Goal: Task Accomplishment & Management: Manage account settings

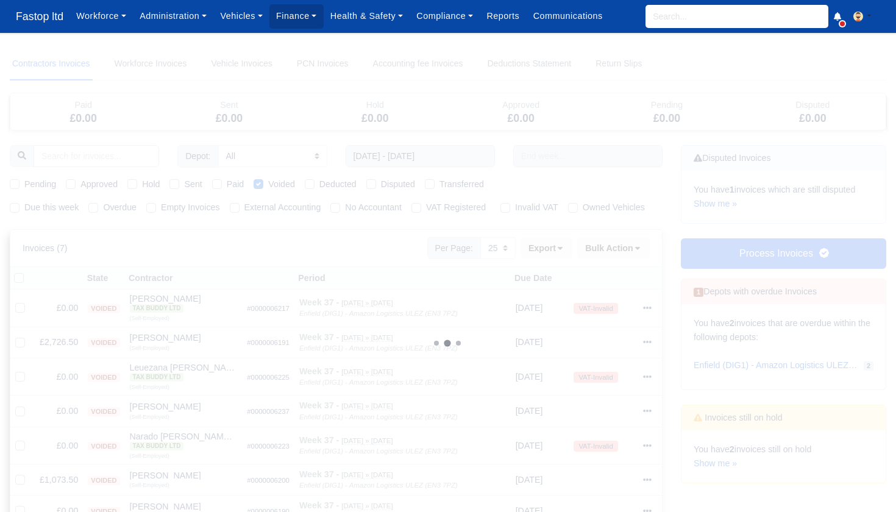
select select "25"
click at [717, 459] on link "Show me »" at bounding box center [715, 464] width 43 height 10
click at [669, 18] on input "search" at bounding box center [737, 16] width 183 height 23
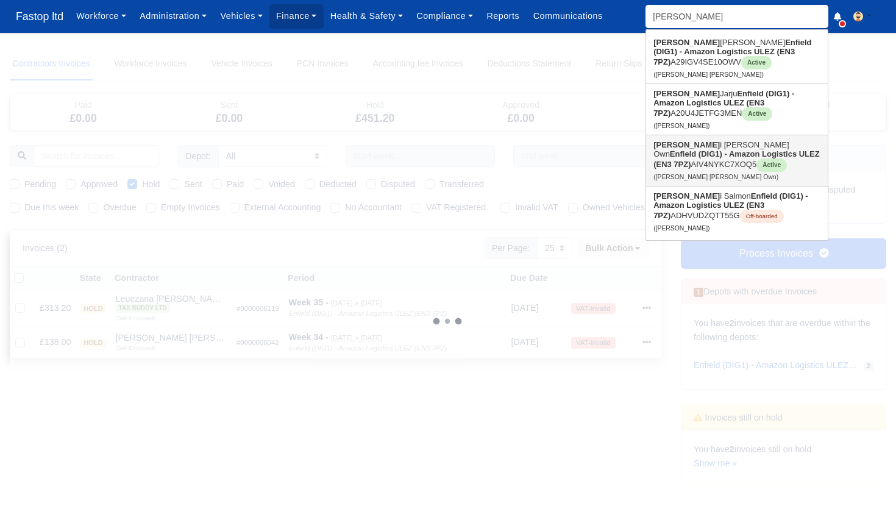
click at [705, 159] on strong "Enfield (DIG1) - Amazon Logistics ULEZ (EN3 7PZ)" at bounding box center [737, 159] width 166 height 20
type input "[PERSON_NAME] [PERSON_NAME] Own"
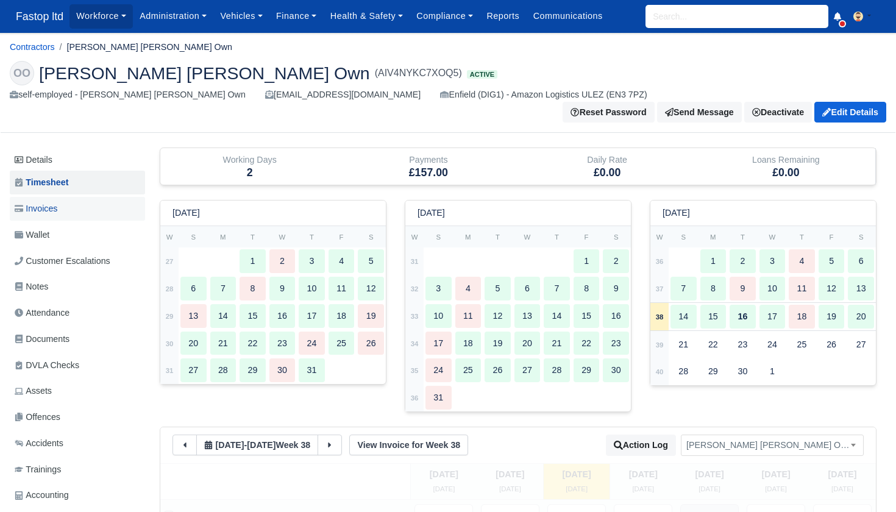
scroll to position [0, 1]
click at [48, 202] on span "Invoices" at bounding box center [36, 209] width 43 height 14
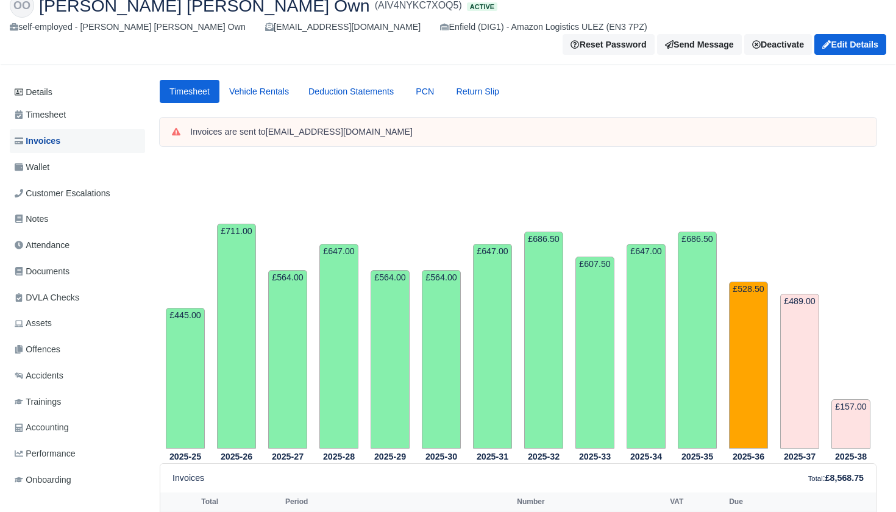
scroll to position [67, 0]
click at [52, 82] on link "Details" at bounding box center [77, 93] width 135 height 23
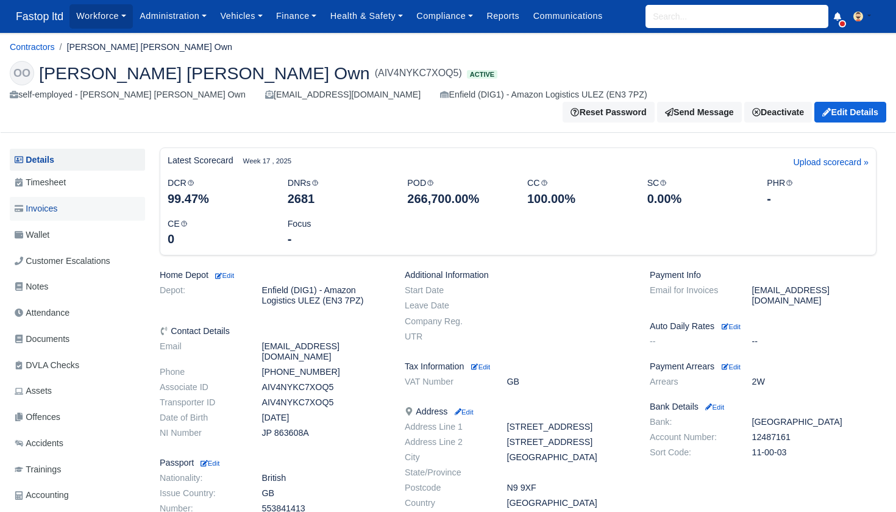
click at [45, 202] on span "Invoices" at bounding box center [36, 209] width 43 height 14
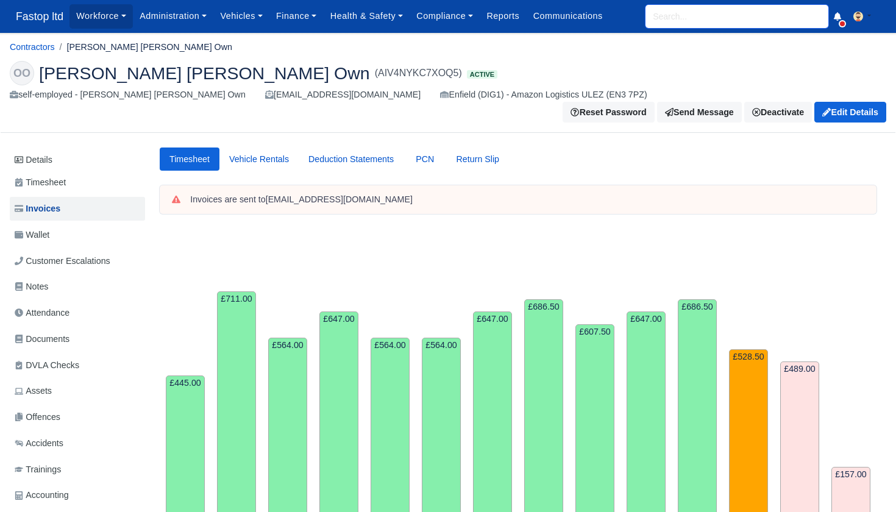
click at [668, 23] on input "search" at bounding box center [737, 16] width 183 height 23
type input "OMA"
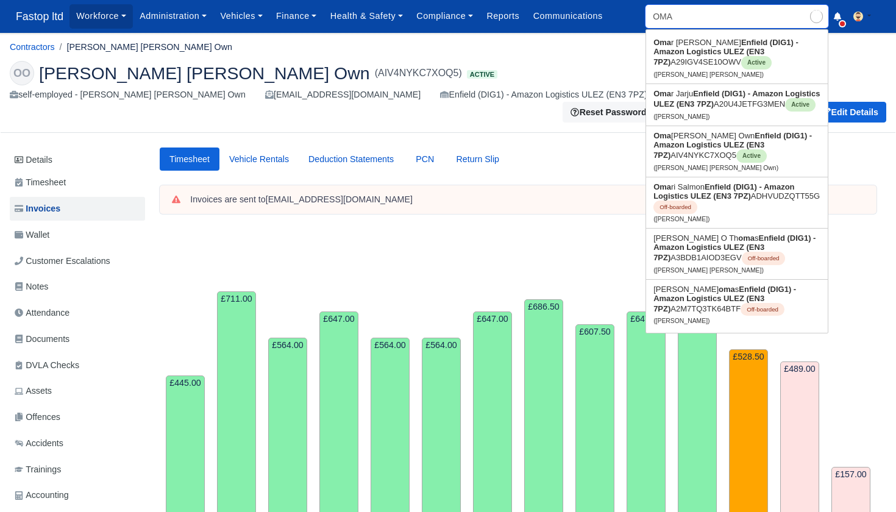
type input "OMAr Iyad Mohamed"
type input "OMAR"
type input "OMAR Iyad Mohamed"
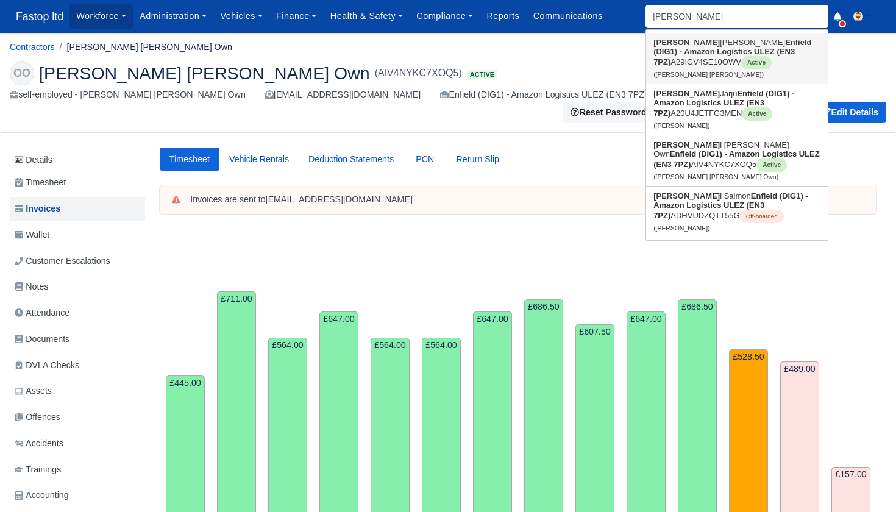
click at [705, 43] on link "Omar Iyad Mohamed Enfield (DIG1) - Amazon Logistics ULEZ (EN3 7PZ) A29IGV4SE10O…" at bounding box center [737, 58] width 182 height 51
type input "Omar Iyad Mohamed"
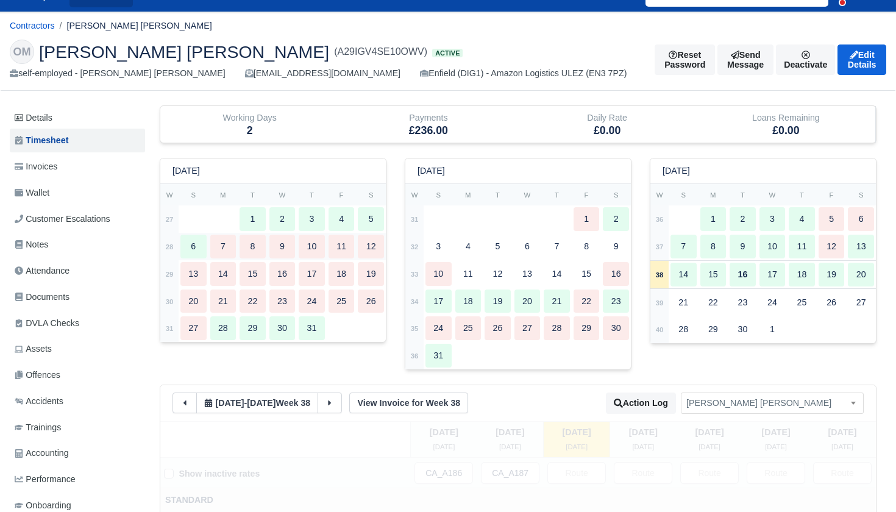
scroll to position [25, 0]
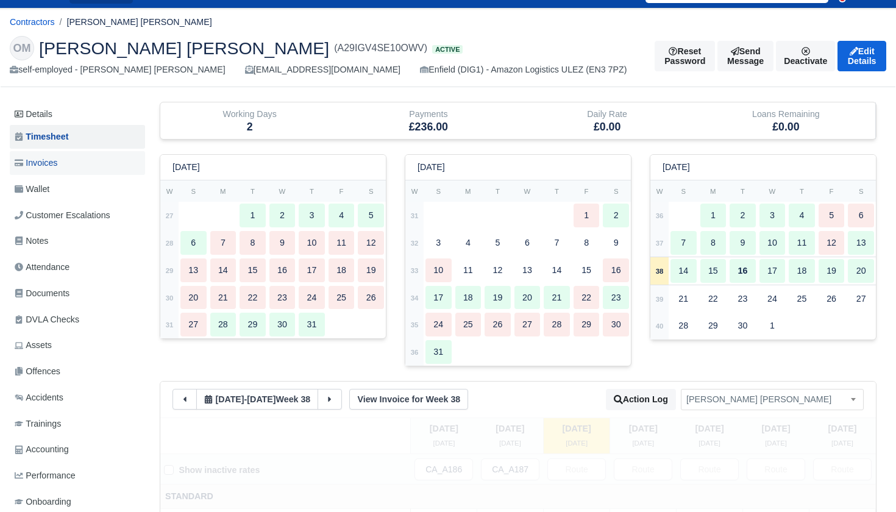
click at [51, 163] on span "Invoices" at bounding box center [36, 163] width 43 height 14
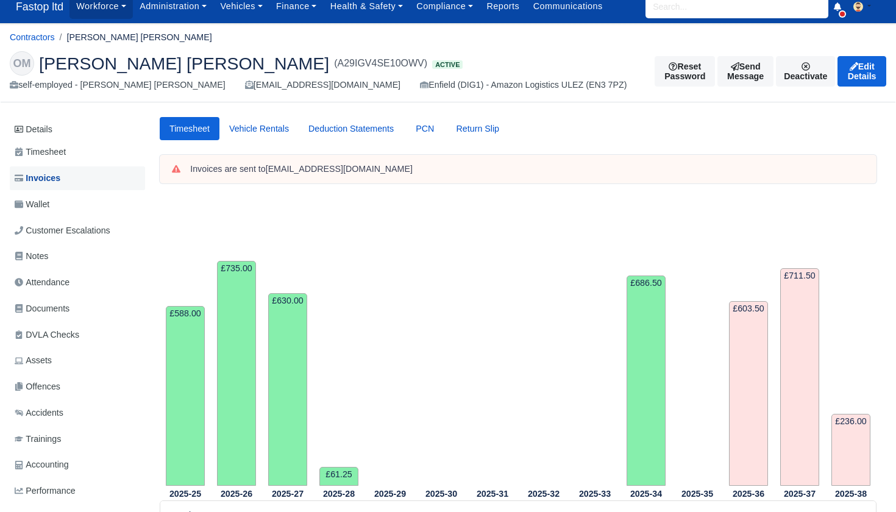
scroll to position [14, 0]
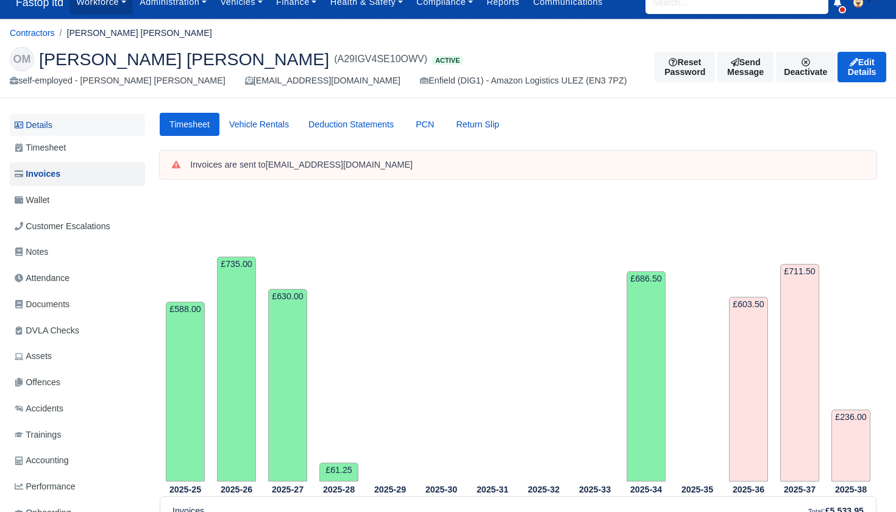
click at [52, 126] on link "Details" at bounding box center [77, 125] width 135 height 23
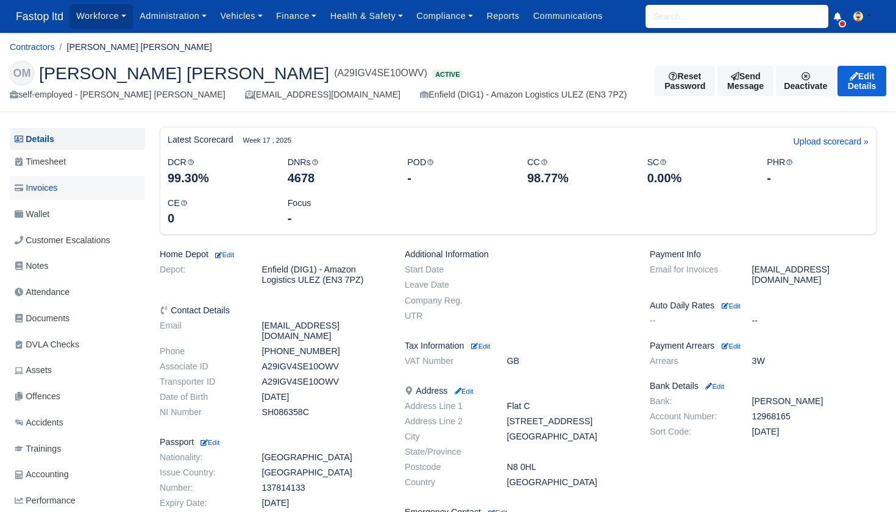
click at [65, 185] on link "Invoices" at bounding box center [77, 188] width 135 height 24
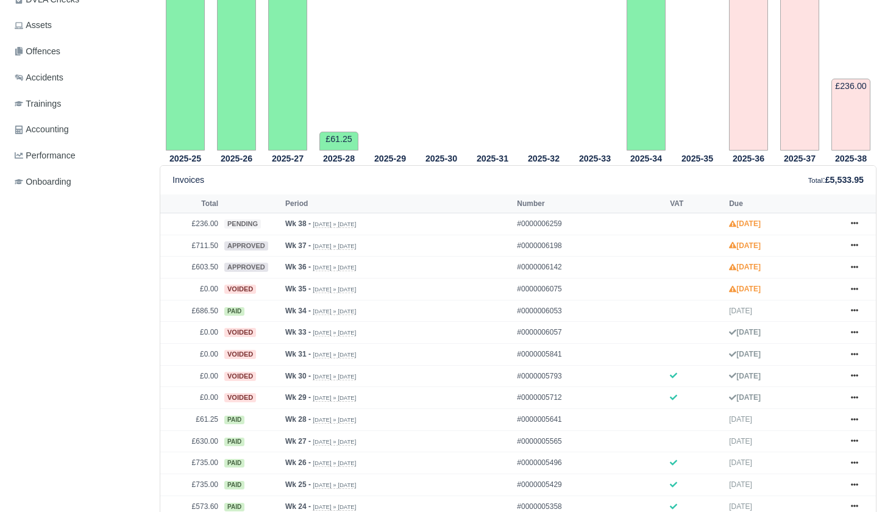
scroll to position [347, 0]
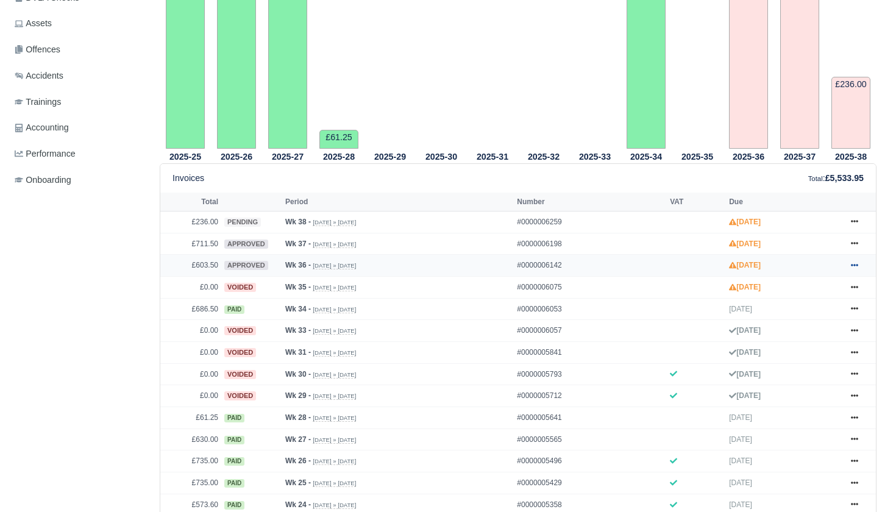
click at [855, 269] on icon at bounding box center [854, 265] width 7 height 7
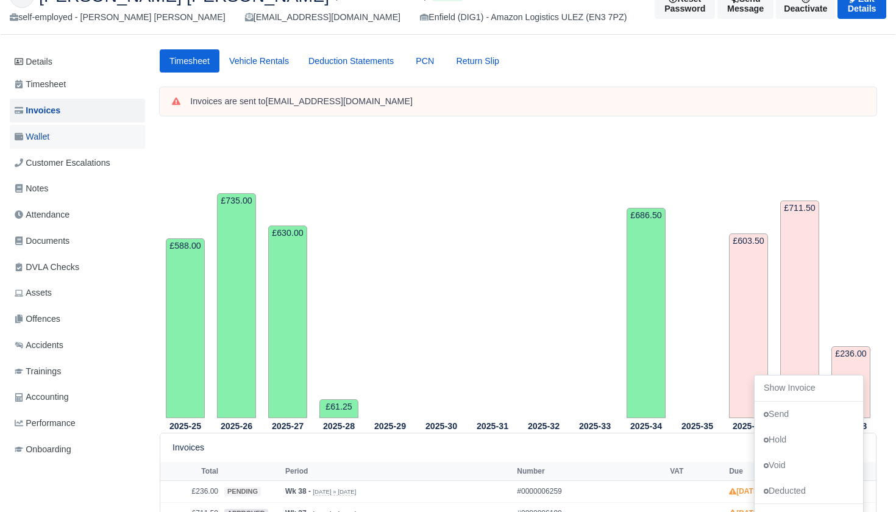
scroll to position [72, 0]
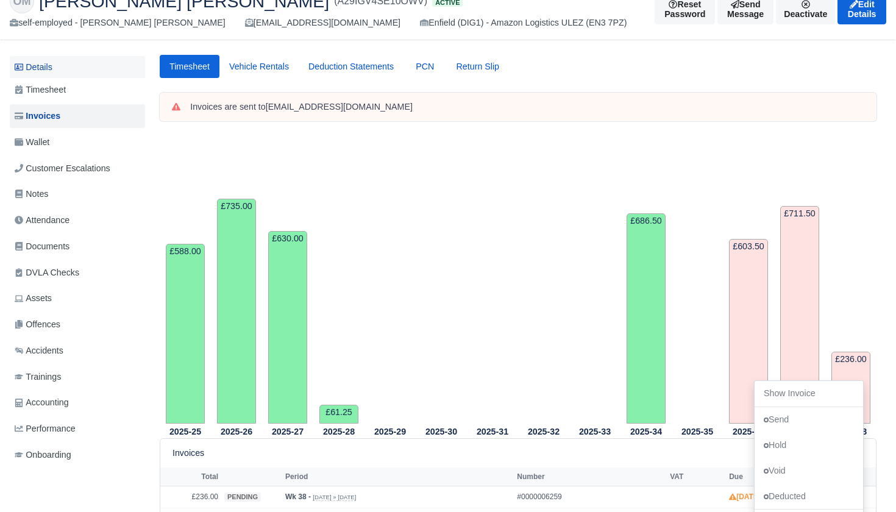
click at [38, 69] on link "Details" at bounding box center [77, 67] width 135 height 23
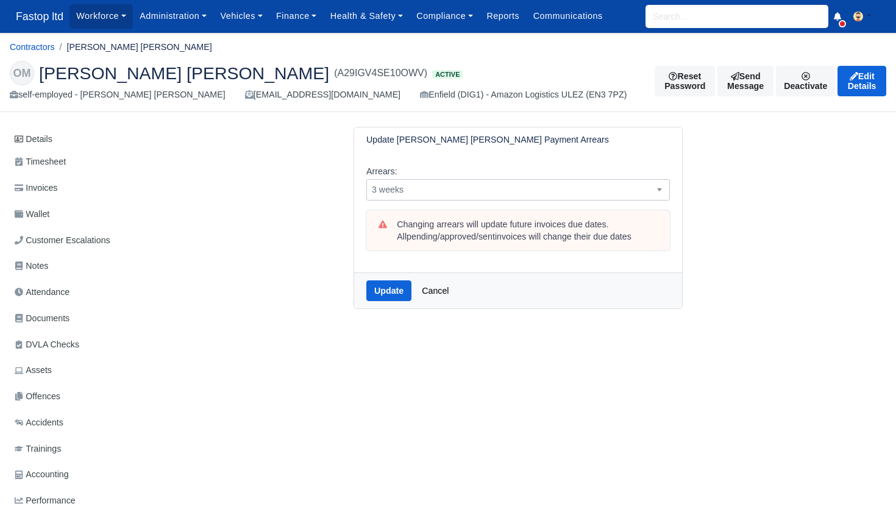
drag, startPoint x: 516, startPoint y: 199, endPoint x: 505, endPoint y: 195, distance: 11.6
click at [516, 199] on div "Arrears: -- 1 week 2 weeks 3 weeks 4 weeks 5 weeks 6 weeks 7 weeks 8 weeks 9 we…" at bounding box center [518, 212] width 328 height 120
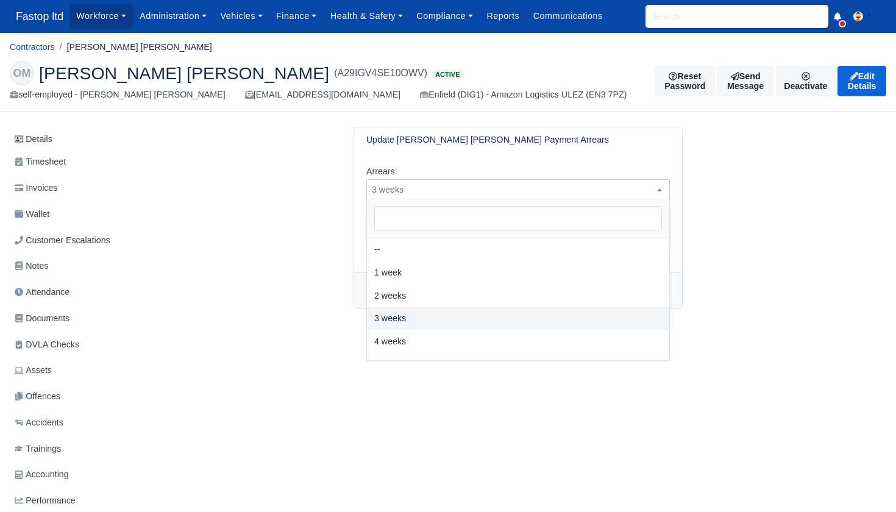
click at [501, 195] on span "3 weeks" at bounding box center [518, 189] width 302 height 15
select select "2W"
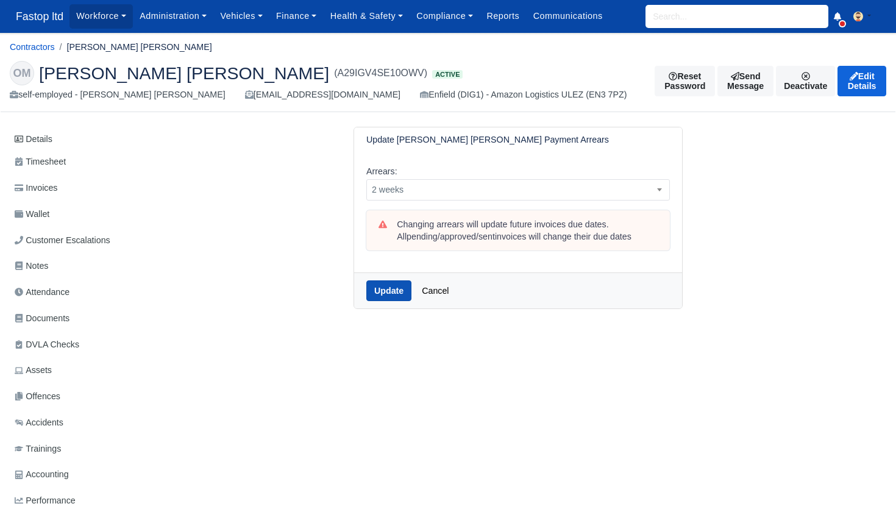
click at [398, 285] on button "Update" at bounding box center [388, 290] width 45 height 21
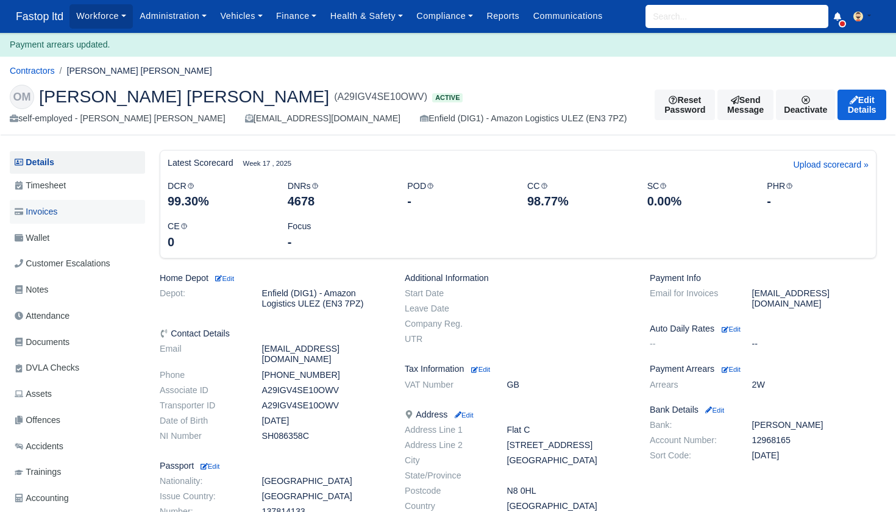
click at [49, 214] on span "Invoices" at bounding box center [36, 212] width 43 height 14
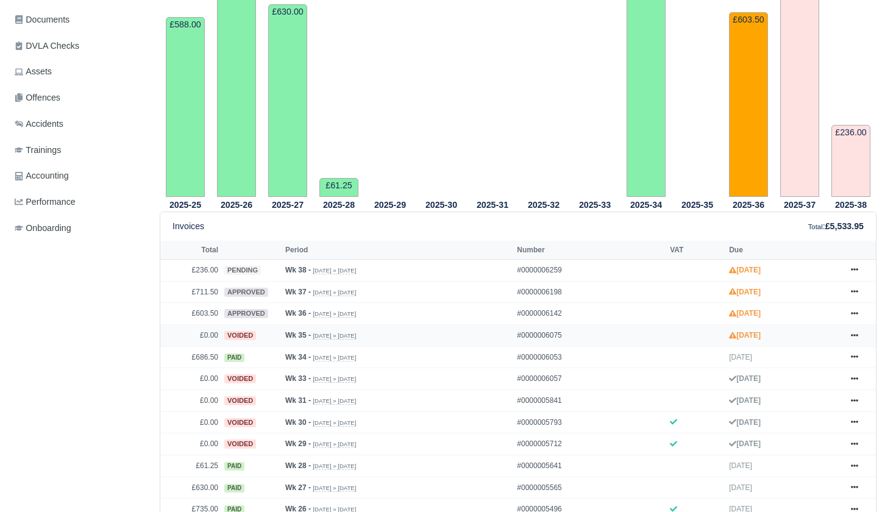
scroll to position [327, 0]
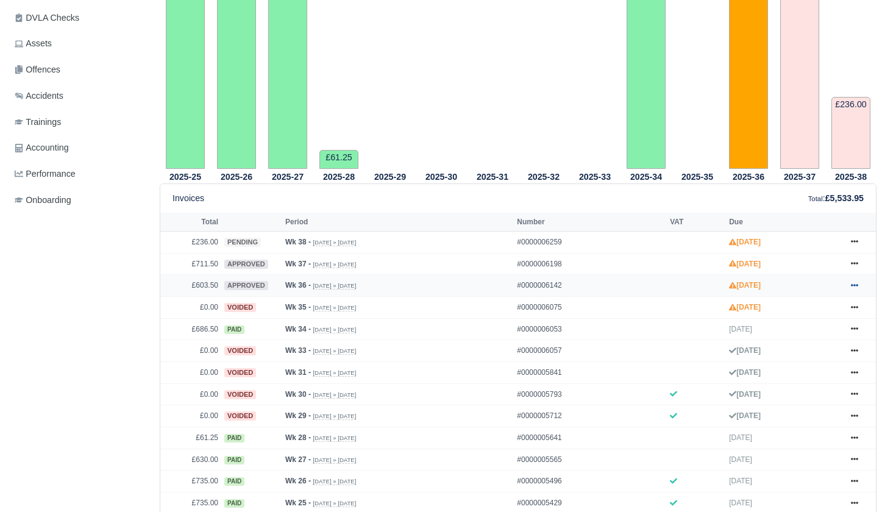
click at [853, 289] on icon at bounding box center [854, 285] width 7 height 7
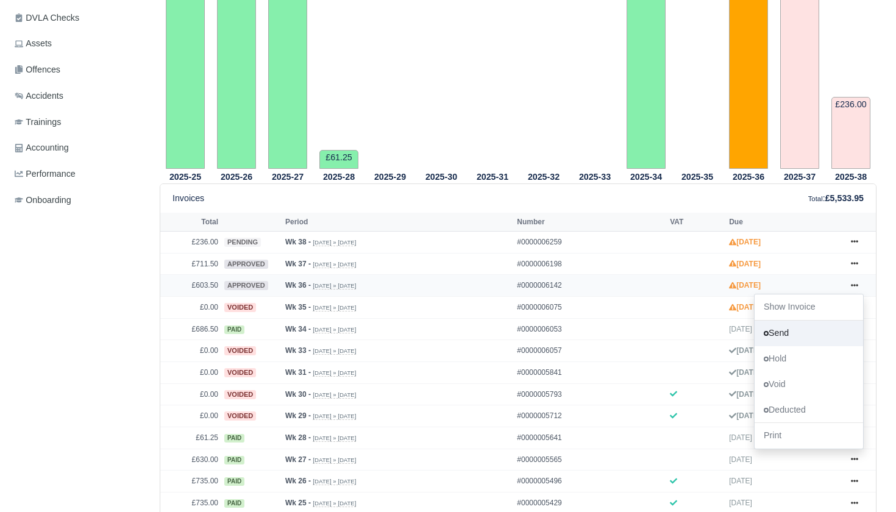
click at [794, 346] on link "Send" at bounding box center [809, 334] width 109 height 26
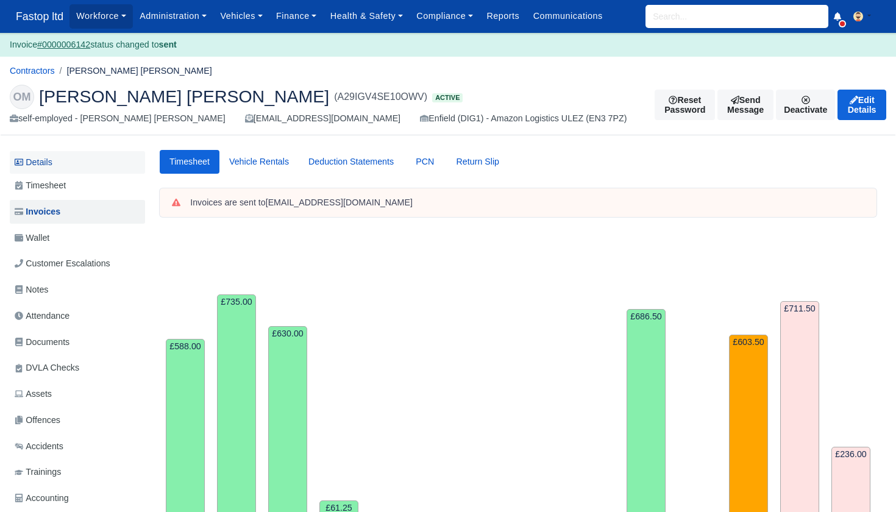
click at [45, 162] on link "Details" at bounding box center [77, 162] width 135 height 23
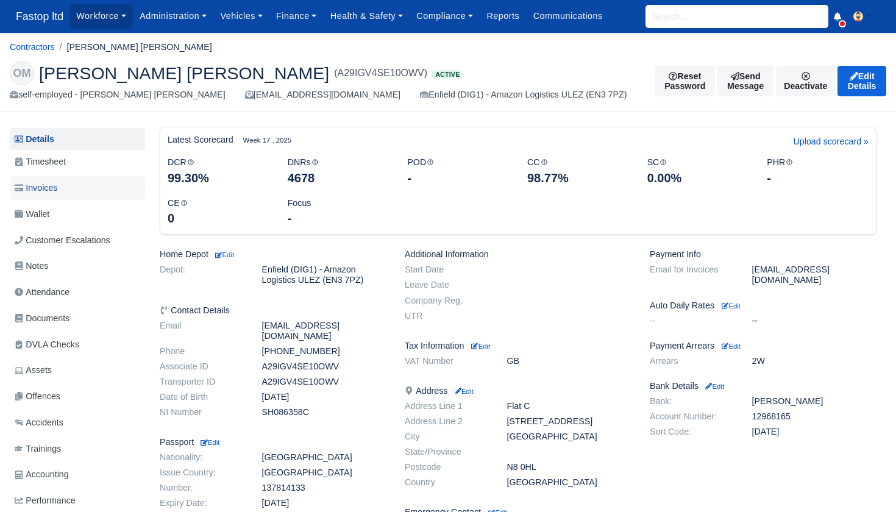
click at [55, 182] on span "Invoices" at bounding box center [36, 188] width 43 height 14
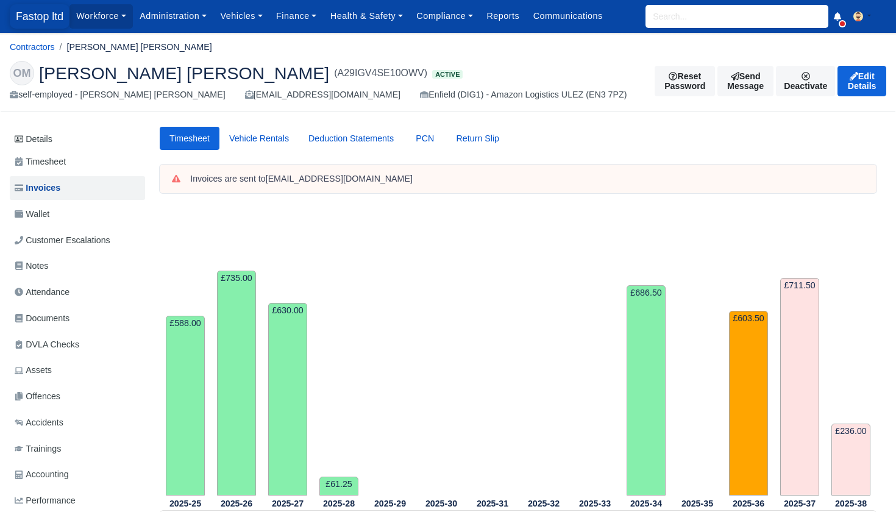
click at [40, 15] on span "Fastop ltd" at bounding box center [40, 16] width 60 height 24
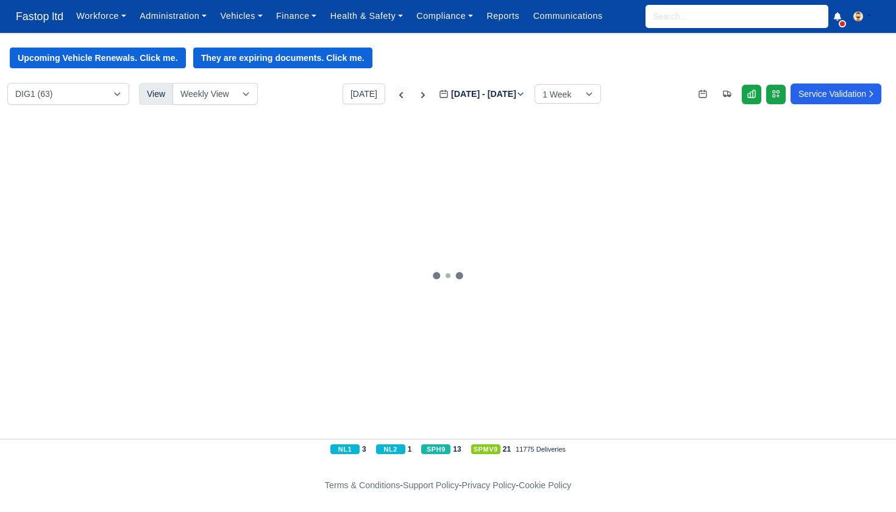
click at [395, 96] on icon at bounding box center [401, 95] width 12 height 12
type input "2025-09-09"
click at [395, 96] on icon at bounding box center [401, 95] width 12 height 12
type input "2025-09-02"
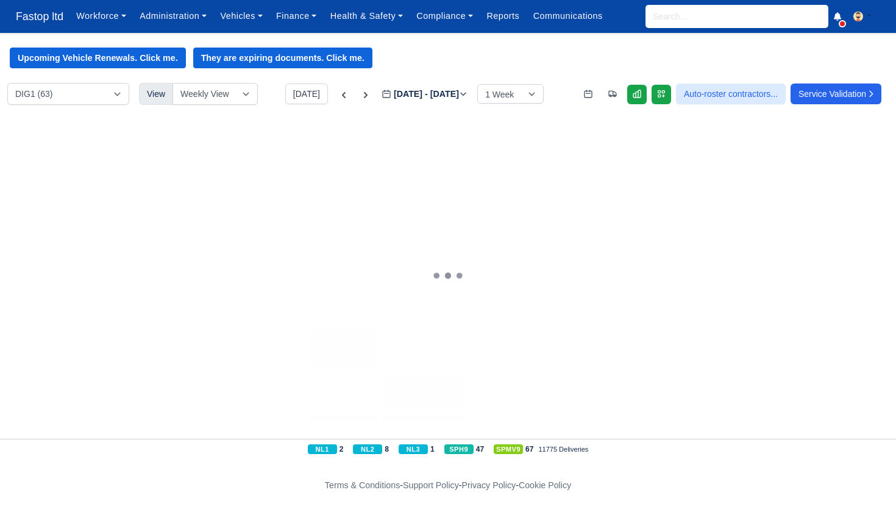
click at [62, 171] on input "search" at bounding box center [73, 172] width 137 height 22
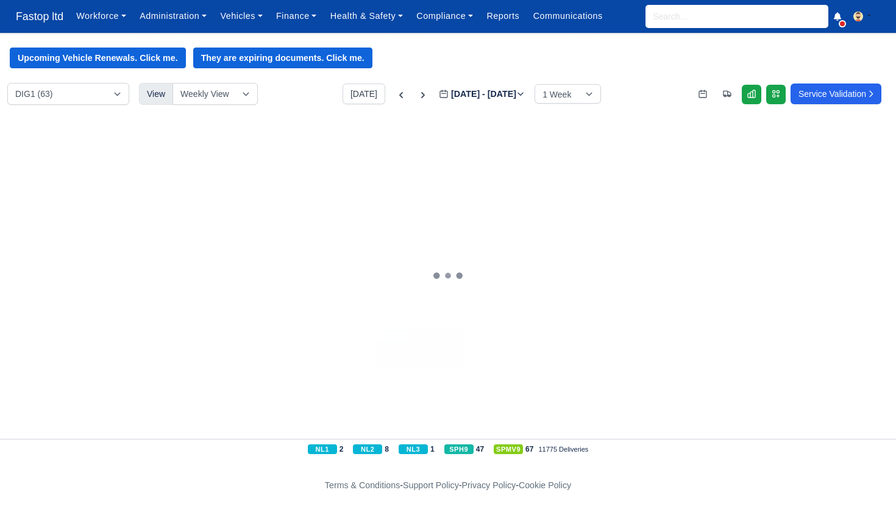
type input "MEHDI"
click at [429, 352] on div "Day Off Available" at bounding box center [424, 348] width 96 height 38
select select "Day Off"
select select "9"
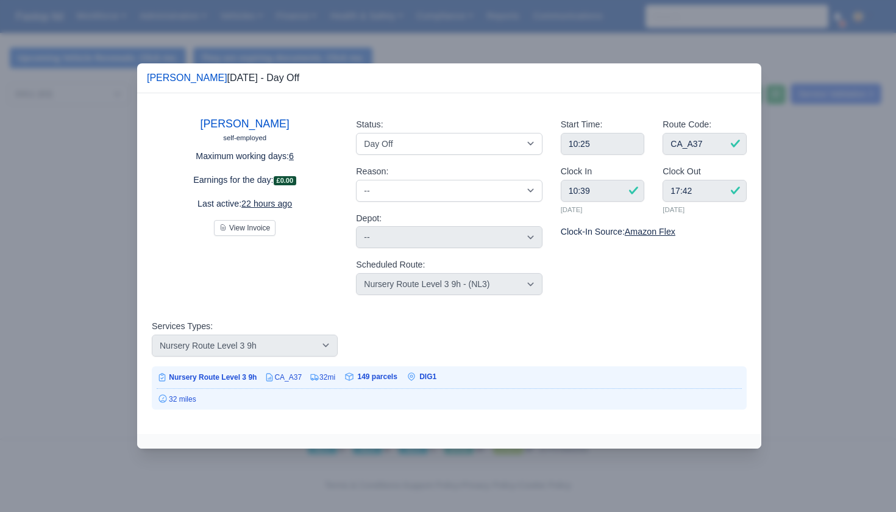
click at [793, 179] on div at bounding box center [448, 256] width 896 height 512
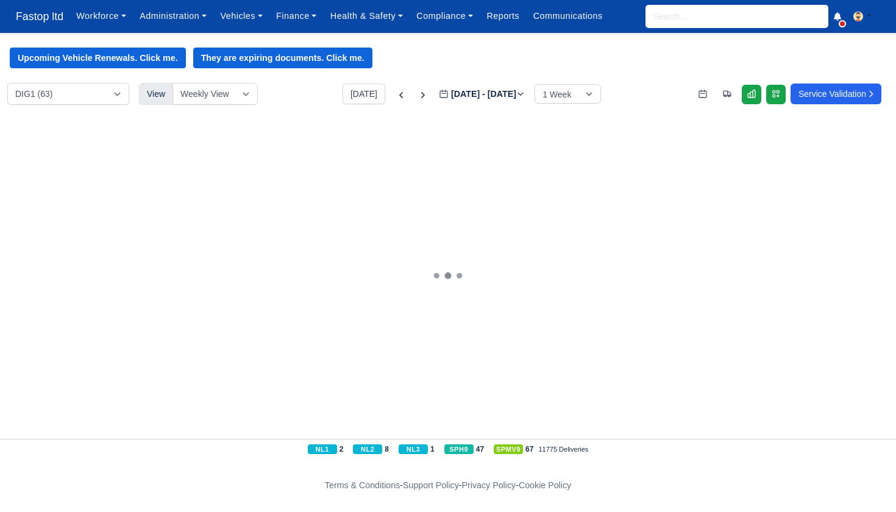
drag, startPoint x: 129, startPoint y: 171, endPoint x: 113, endPoint y: 171, distance: 15.9
click at [129, 171] on input "MEHDI" at bounding box center [75, 172] width 141 height 22
click at [93, 171] on input "search" at bounding box center [75, 172] width 141 height 22
type input "Omar"
drag, startPoint x: 92, startPoint y: 171, endPoint x: 749, endPoint y: 357, distance: 682.9
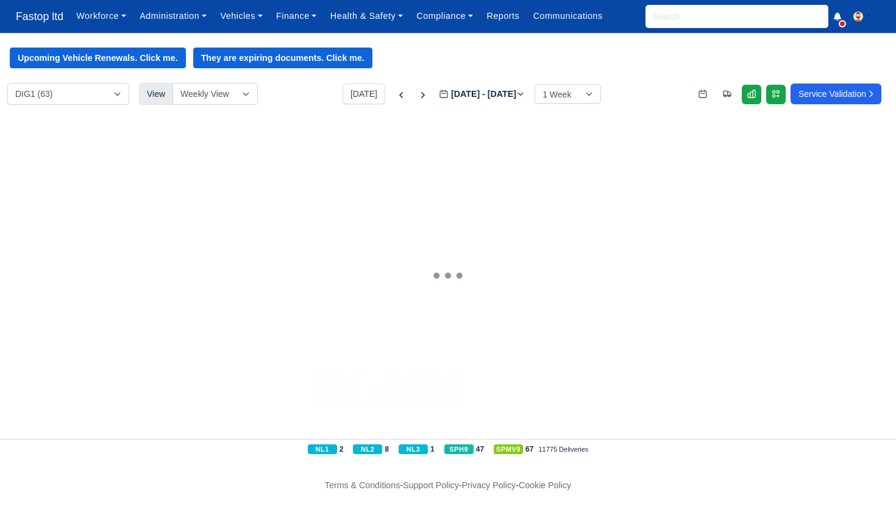
click at [750, 357] on div "Day Off Available" at bounding box center [734, 348] width 99 height 38
select select "Day Off"
select select "43409"
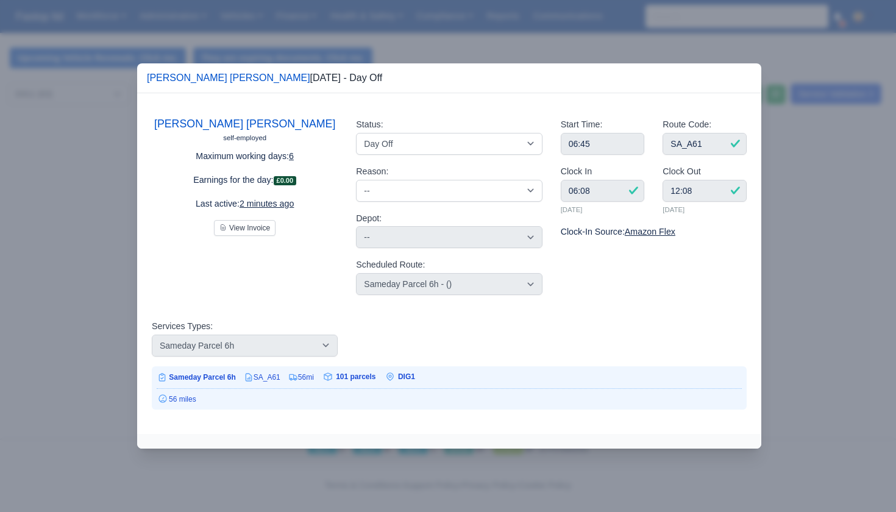
click at [749, 357] on div "Services Types: --SERVICE TYPES -- 0h AmFlex Car+ 9h AmFlex Vehicle 9h Box Truc…" at bounding box center [449, 343] width 613 height 47
select select "Available"
select select
select select "43409"
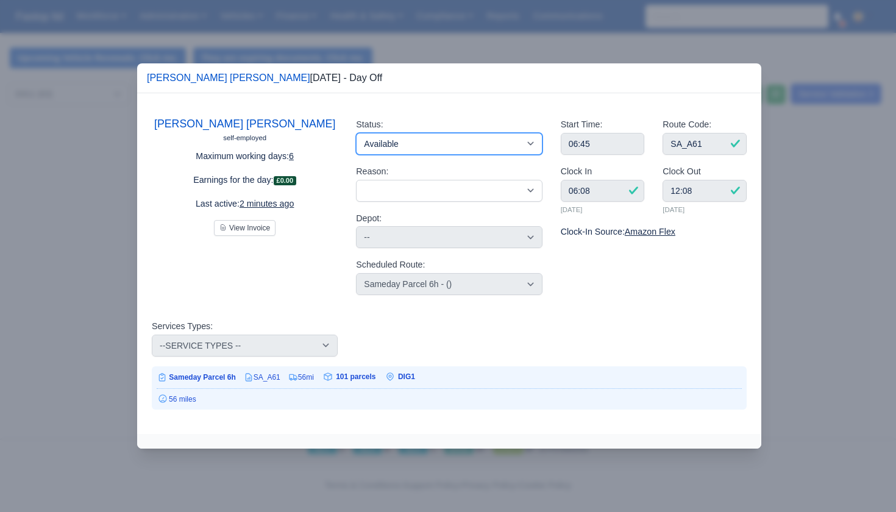
select select "43409"
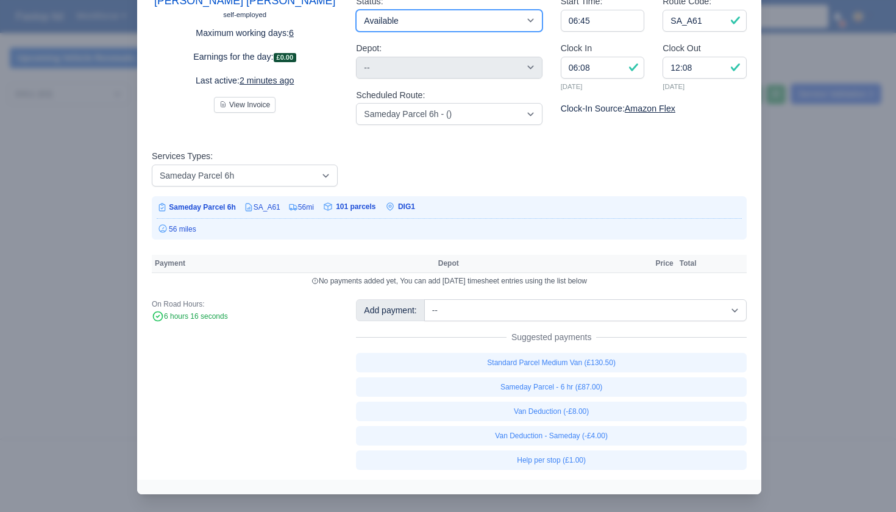
scroll to position [79, 0]
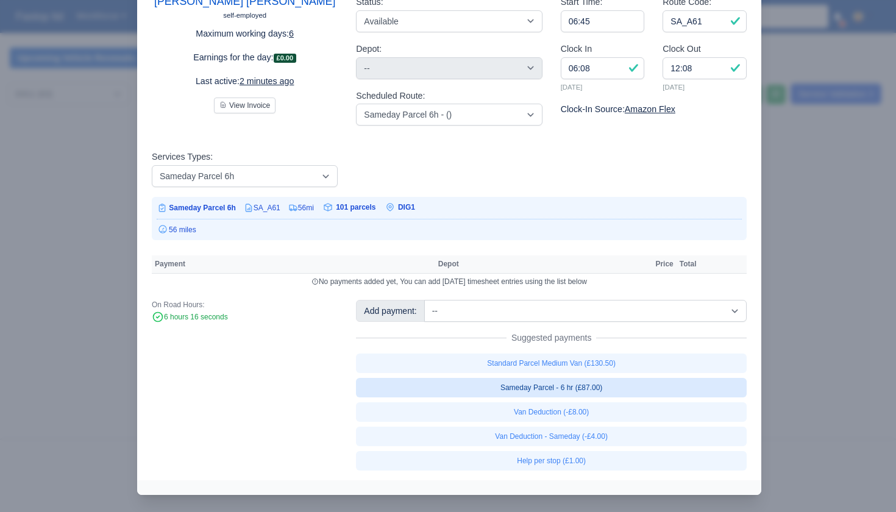
click at [549, 387] on link "Sameday Parcel - 6 hr (£87.00)" at bounding box center [551, 388] width 391 height 20
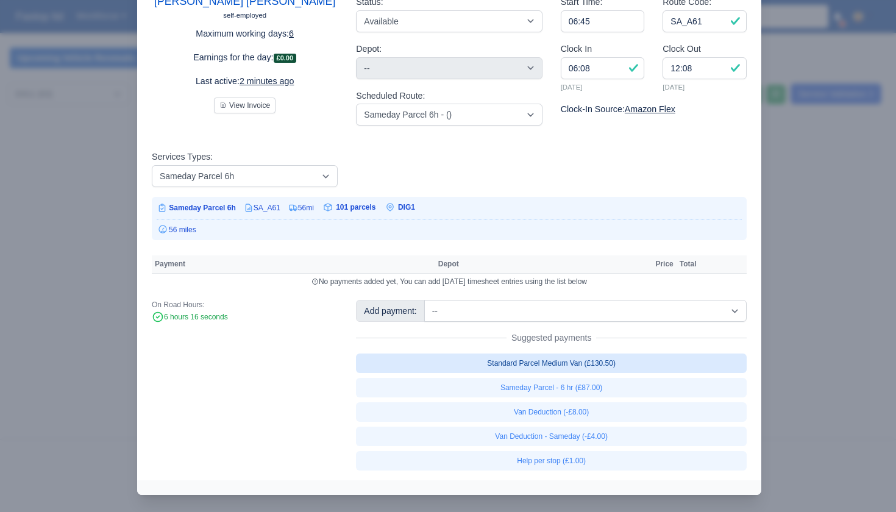
select select "1"
select select
select select "43409"
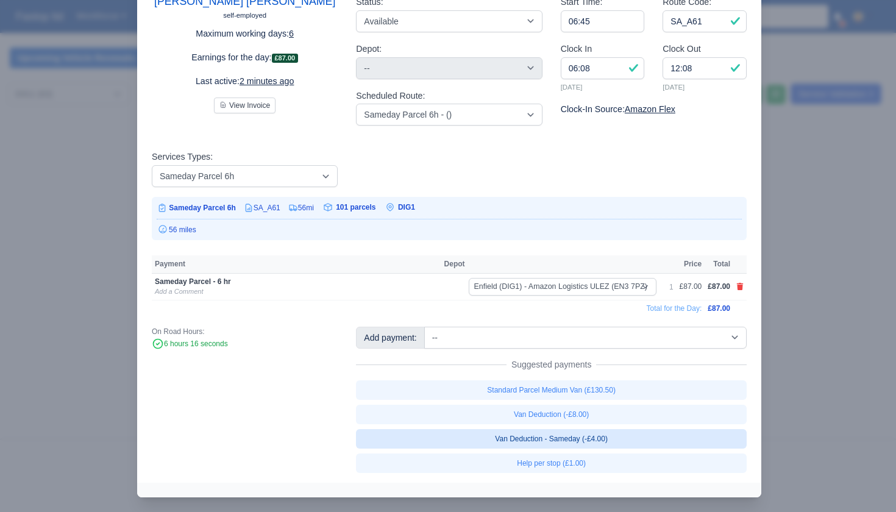
scroll to position [0, 1]
click at [604, 435] on link "Van Deduction - Sameday (-£4.00)" at bounding box center [551, 439] width 391 height 20
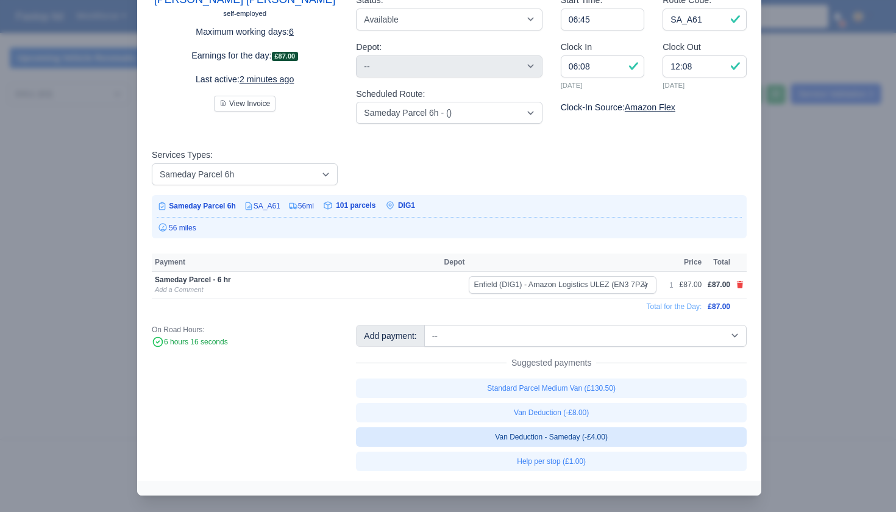
scroll to position [0, 0]
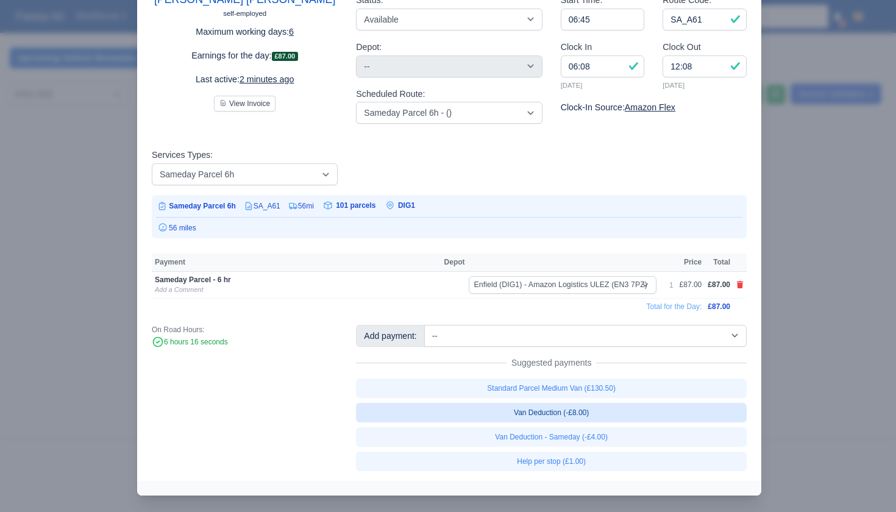
select select
select select "43409"
select select "1"
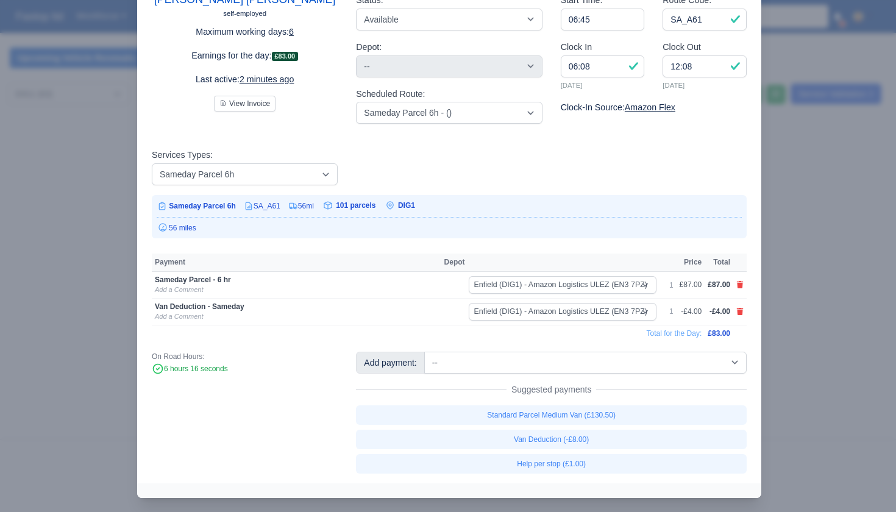
click at [834, 233] on div at bounding box center [448, 256] width 896 height 512
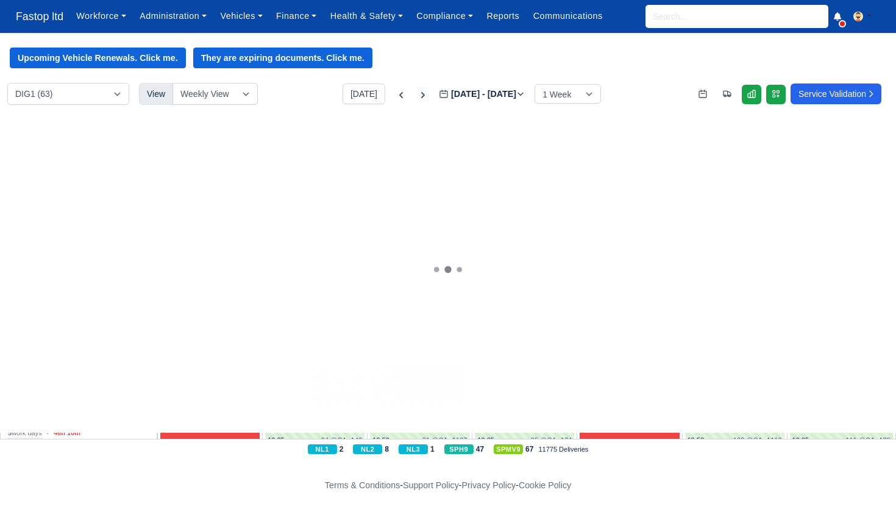
scroll to position [0, 1]
drag, startPoint x: 403, startPoint y: 96, endPoint x: 407, endPoint y: 113, distance: 18.1
click at [421, 96] on icon at bounding box center [423, 95] width 4 height 6
type input "2025-09-09"
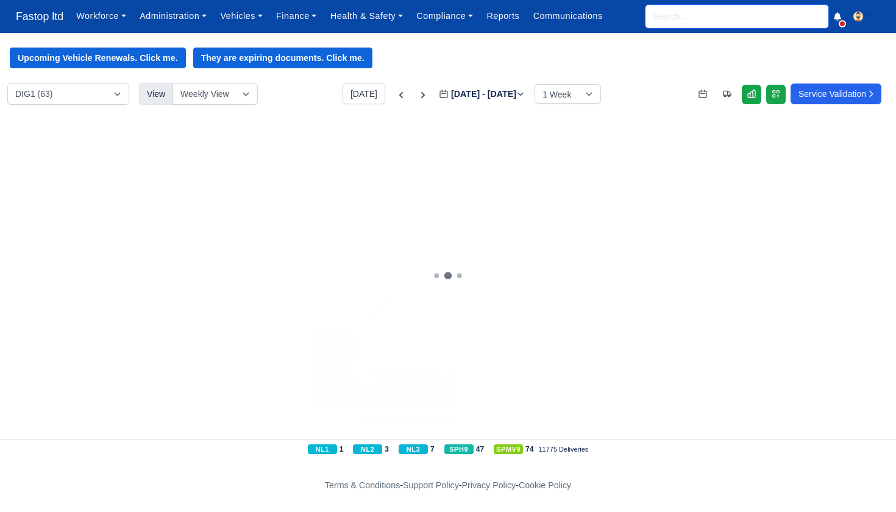
click at [674, 24] on input "search" at bounding box center [737, 16] width 183 height 23
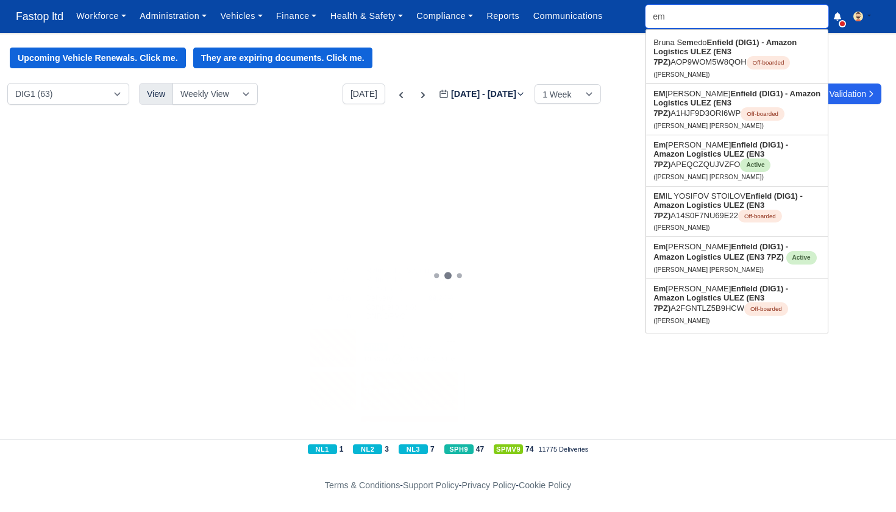
type input "ema"
type input "emaNUEL DANIEL PODEANU"
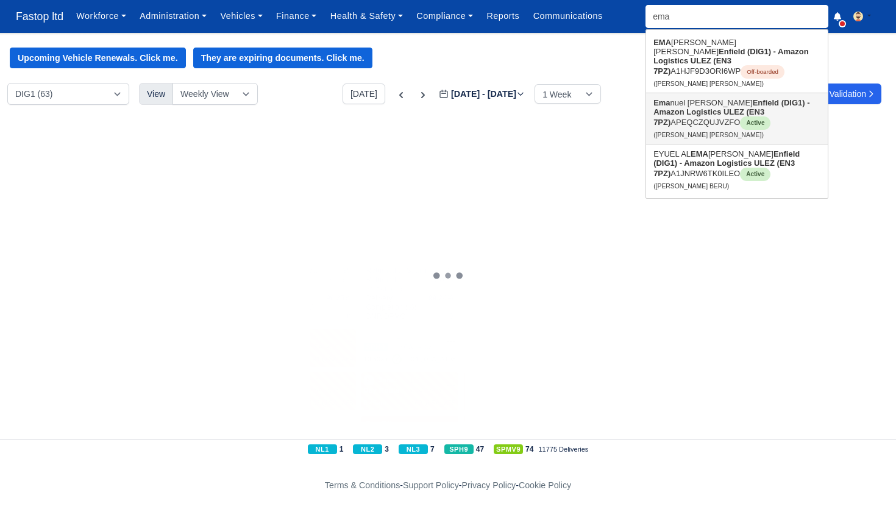
click at [691, 105] on strong "Enfield (DIG1) - Amazon Logistics ULEZ (EN3 7PZ)" at bounding box center [732, 112] width 156 height 29
type input "Emanuel Kwasi Nimako Owusu"
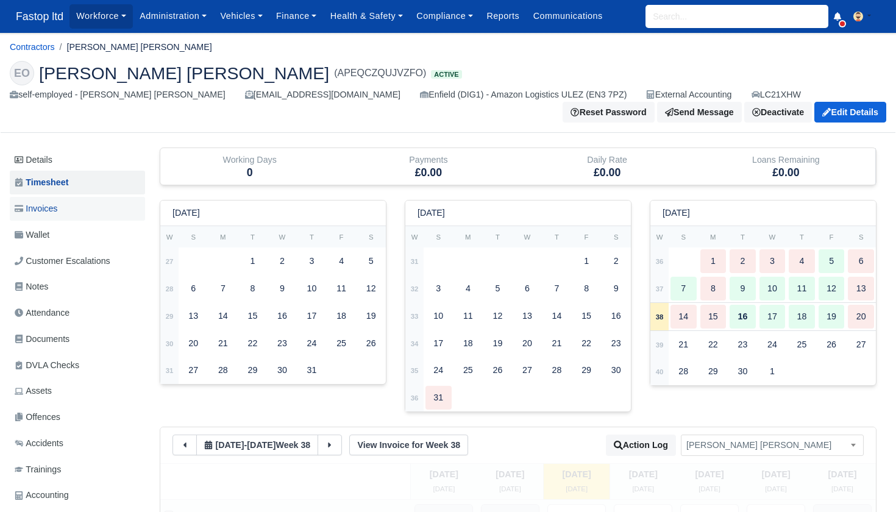
click at [45, 207] on span "Invoices" at bounding box center [36, 209] width 43 height 14
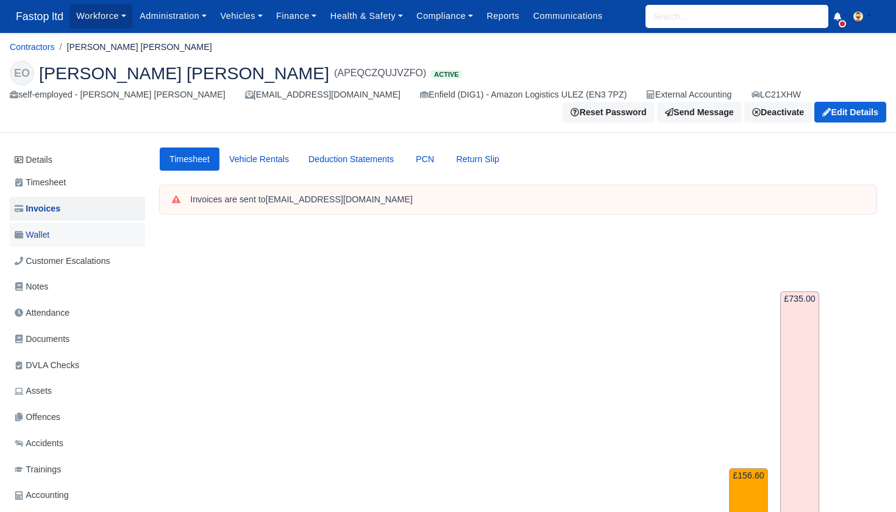
click at [49, 232] on span "Wallet" at bounding box center [32, 235] width 35 height 14
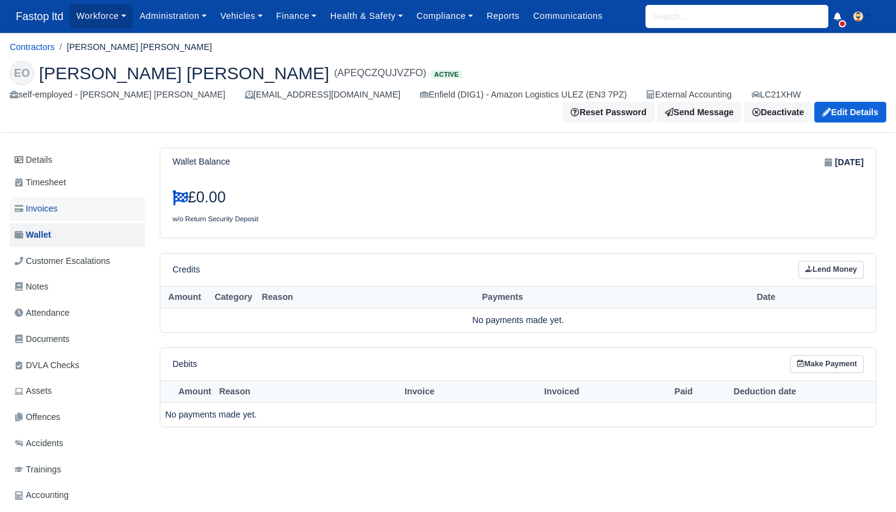
click at [52, 207] on span "Invoices" at bounding box center [36, 209] width 43 height 14
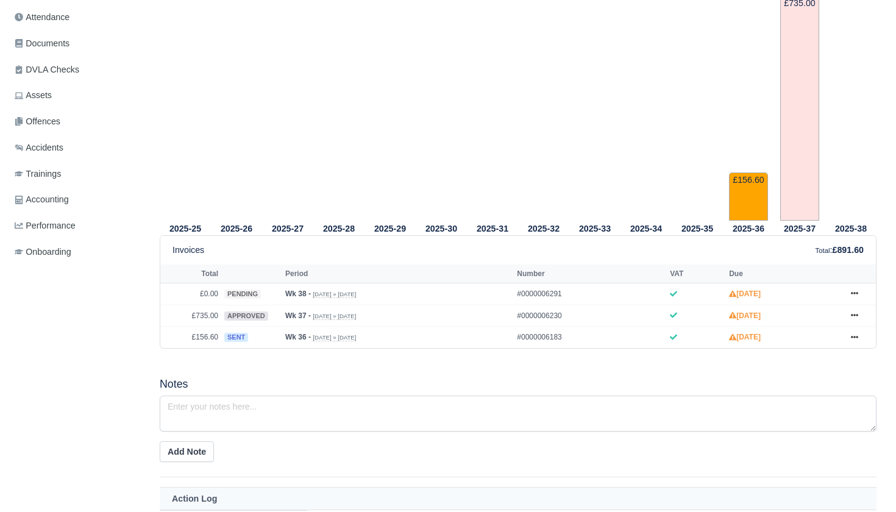
scroll to position [320, 0]
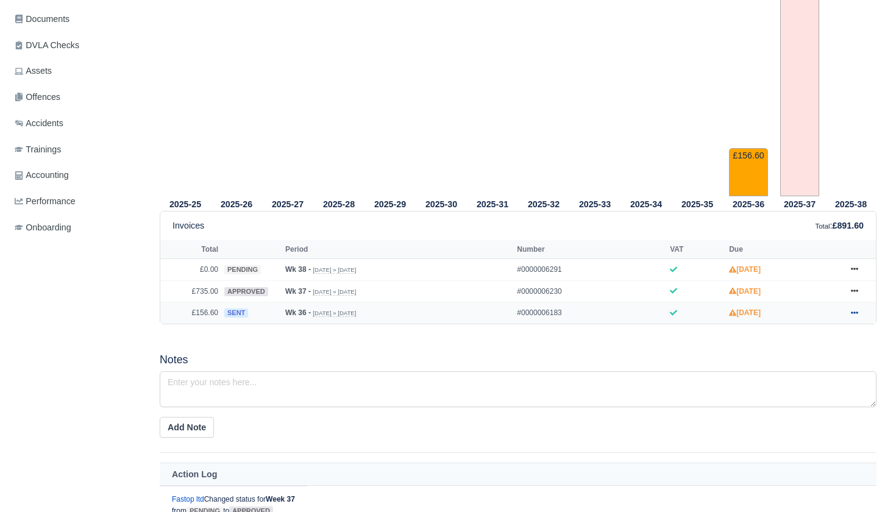
click at [856, 316] on icon at bounding box center [854, 312] width 7 height 7
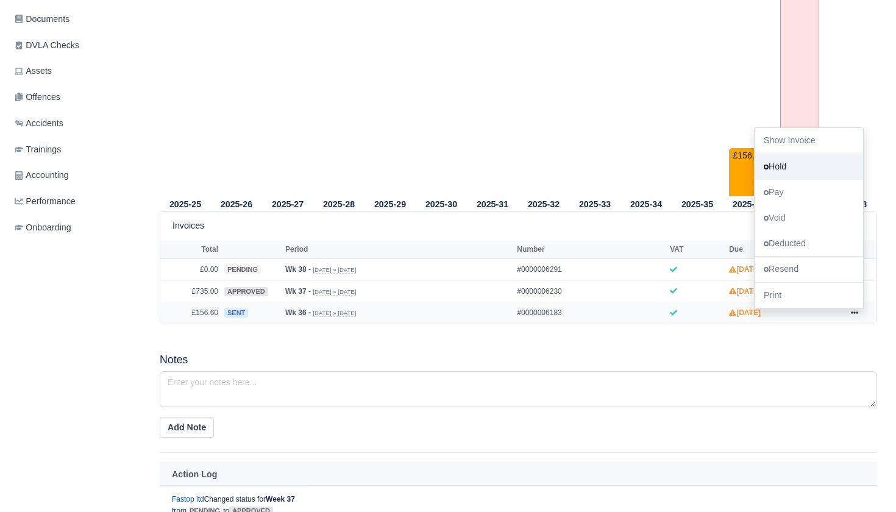
click at [785, 180] on link "Hold" at bounding box center [809, 167] width 109 height 26
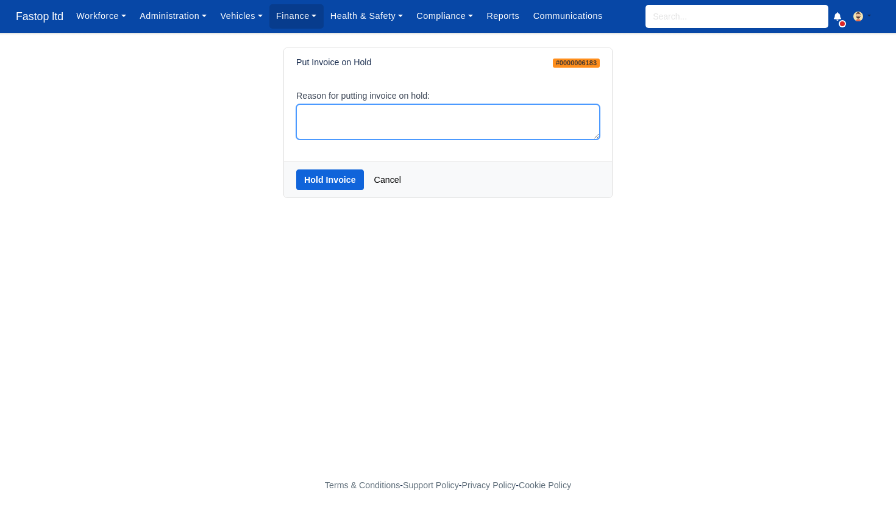
click at [332, 107] on textarea "Reason for putting invoice on hold:" at bounding box center [448, 122] width 304 height 36
type textarea "hold"
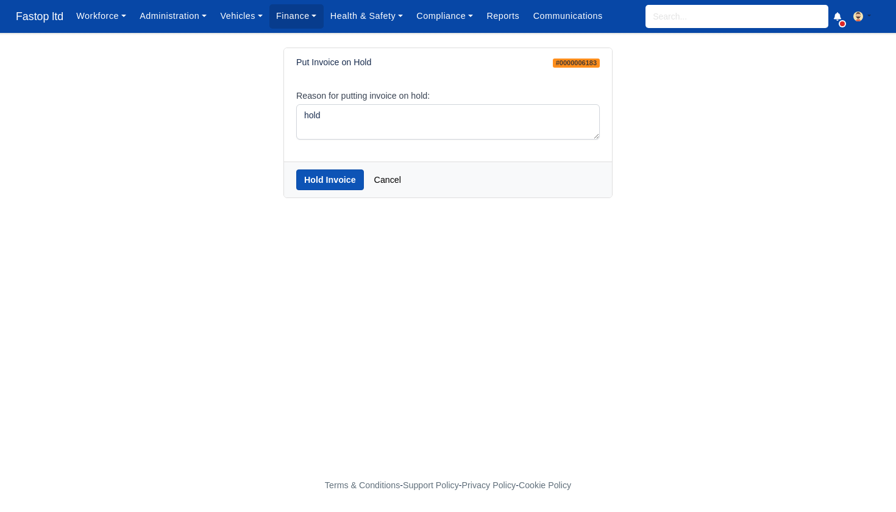
click at [330, 176] on button "Hold Invoice" at bounding box center [330, 180] width 68 height 21
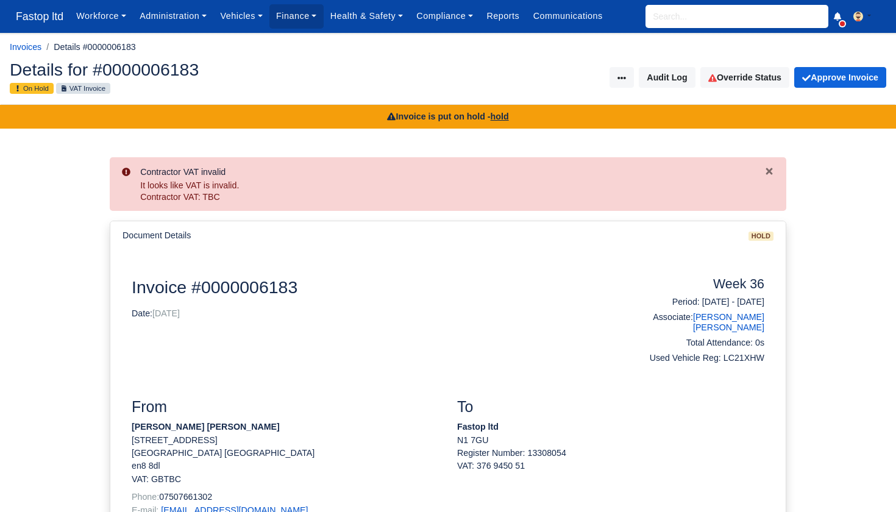
click at [673, 11] on input "search" at bounding box center [737, 16] width 183 height 23
type input "ema"
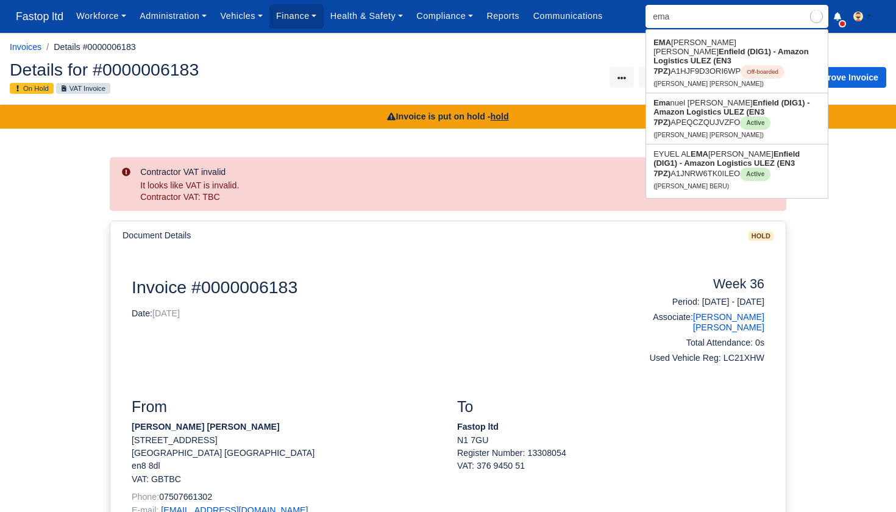
type input "emaNUEL [PERSON_NAME]"
click at [691, 109] on strong "Enfield (DIG1) - Amazon Logistics ULEZ (EN3 7PZ)" at bounding box center [732, 112] width 156 height 29
type input "Emanuel Kwasi Nimako Owusu"
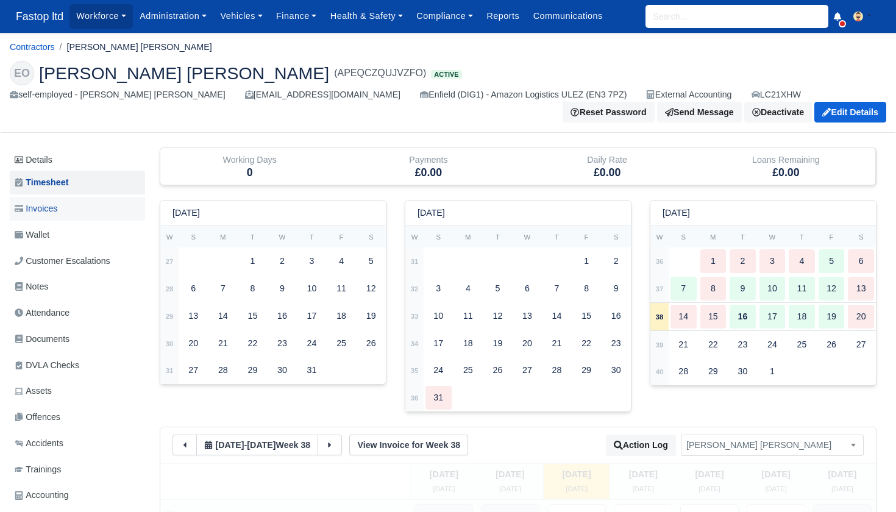
click at [51, 210] on span "Invoices" at bounding box center [36, 209] width 43 height 14
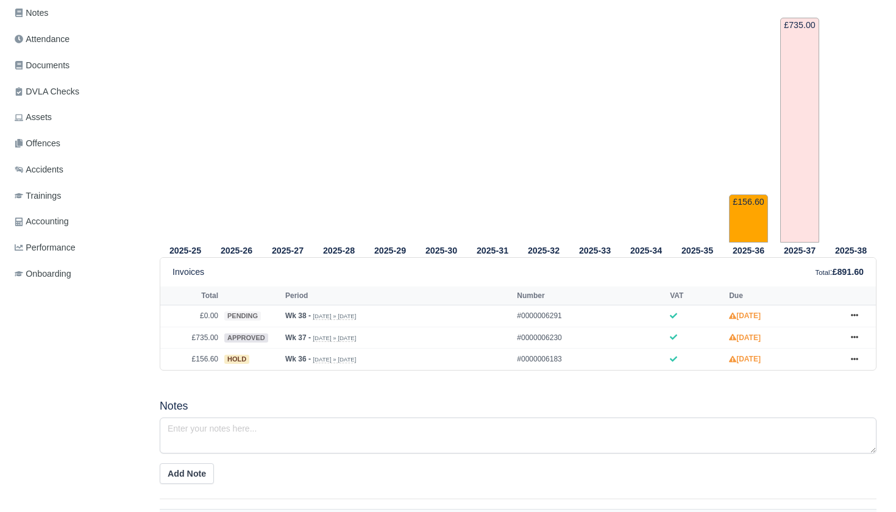
scroll to position [353, 0]
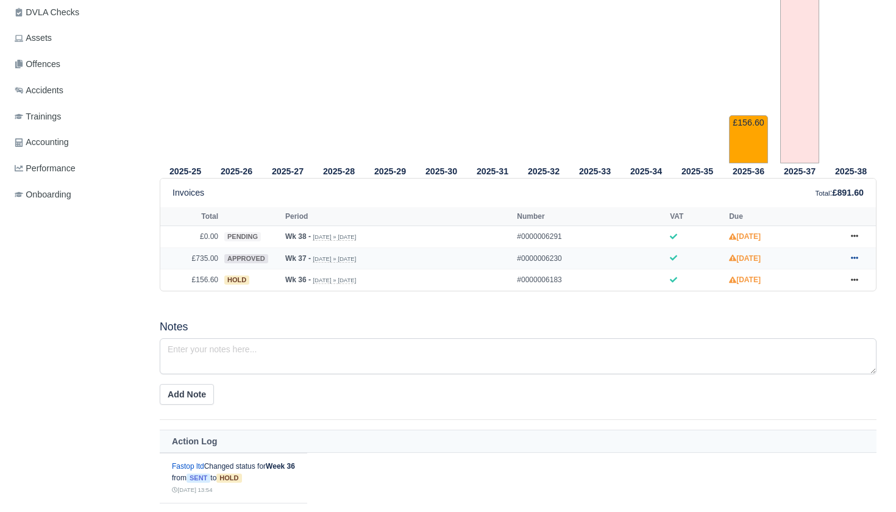
click at [855, 262] on icon at bounding box center [854, 257] width 7 height 7
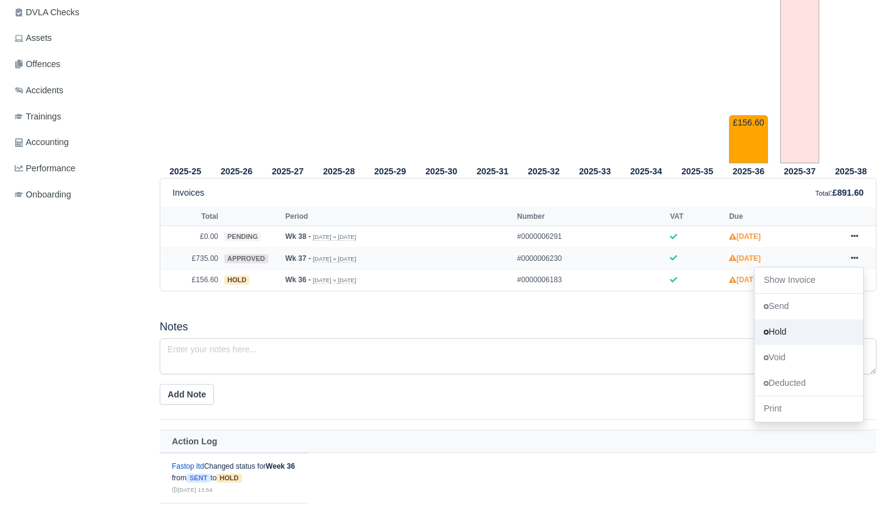
click at [799, 344] on link "Hold" at bounding box center [809, 332] width 109 height 26
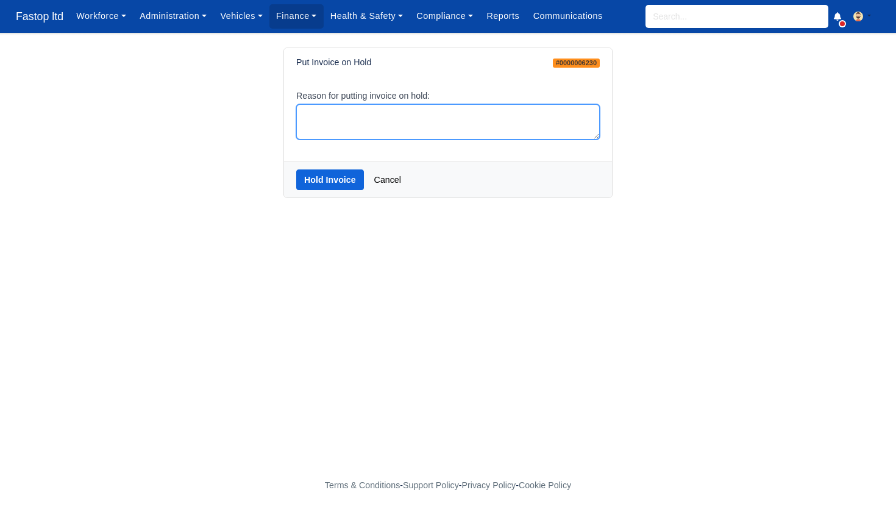
click at [390, 123] on textarea "Reason for putting invoice on hold:" at bounding box center [448, 122] width 304 height 36
type textarea "hold"
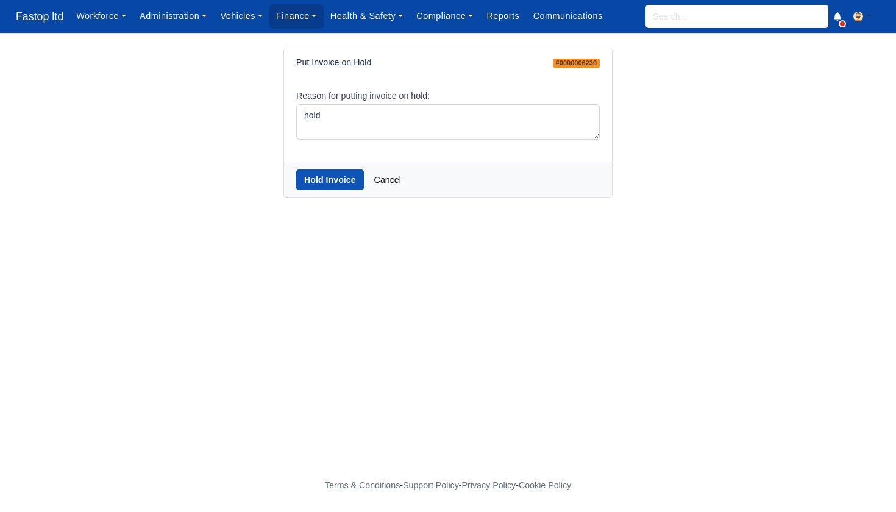
click at [334, 186] on button "Hold Invoice" at bounding box center [330, 180] width 68 height 21
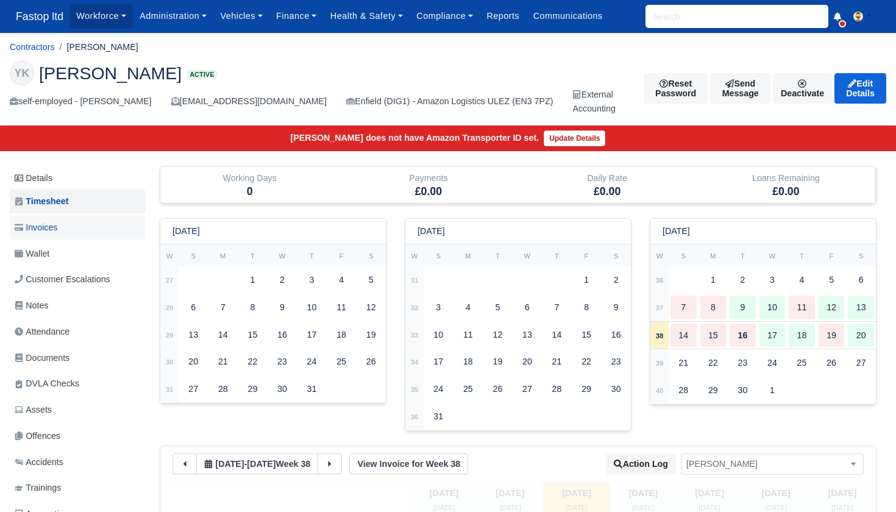
click at [47, 226] on span "Invoices" at bounding box center [36, 228] width 43 height 14
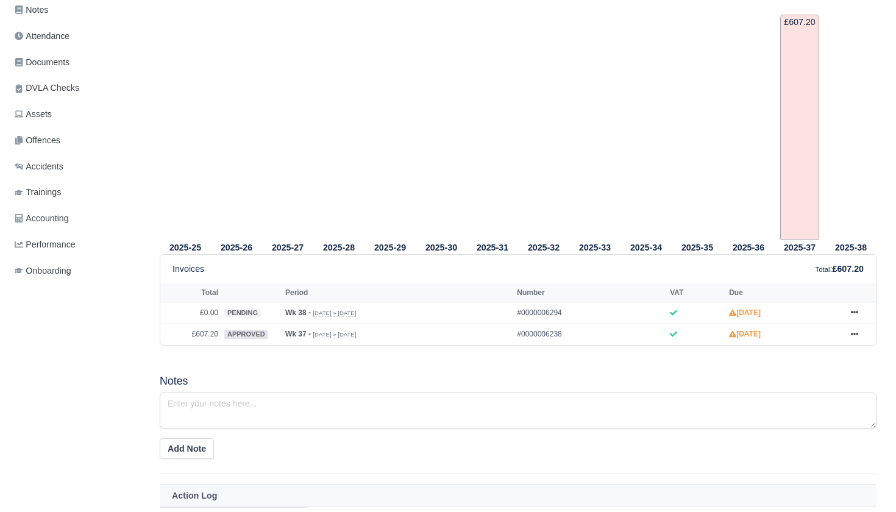
scroll to position [297, 0]
click at [856, 337] on icon at bounding box center [854, 332] width 7 height 7
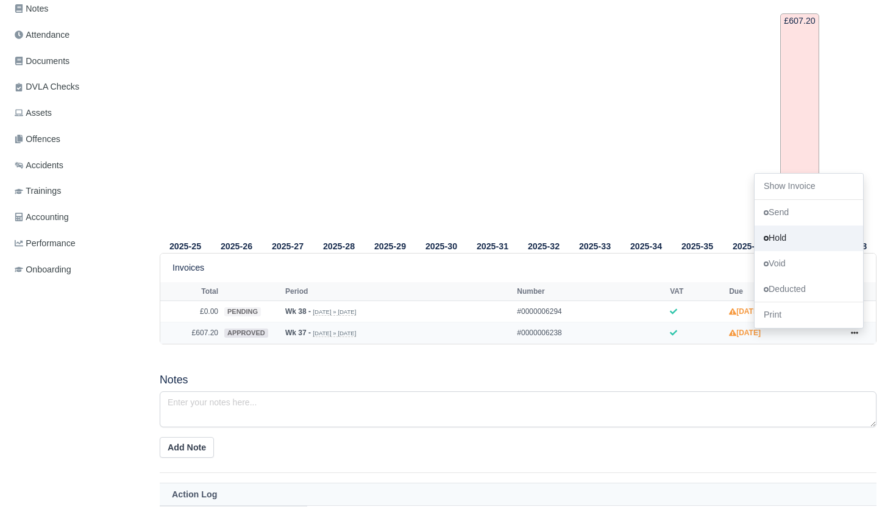
click at [790, 251] on link "Hold" at bounding box center [809, 239] width 109 height 26
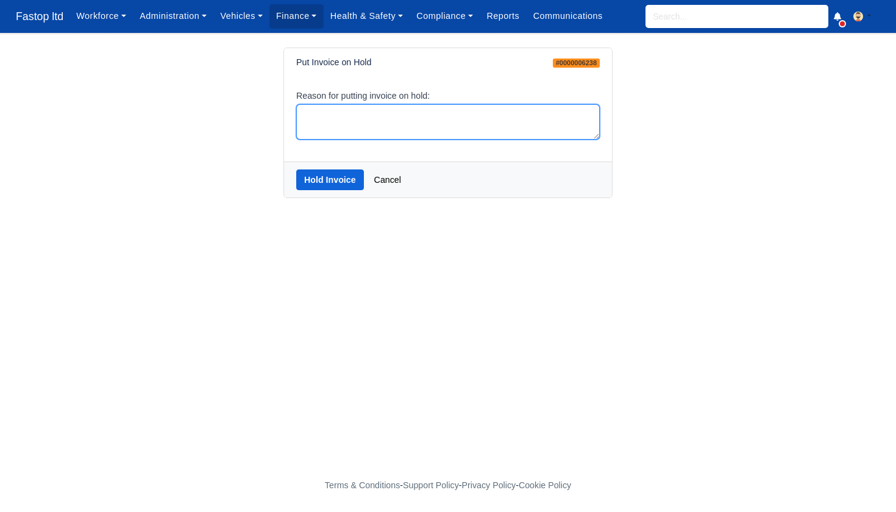
click at [412, 116] on textarea "Reason for putting invoice on hold:" at bounding box center [448, 122] width 304 height 36
type textarea "hold"
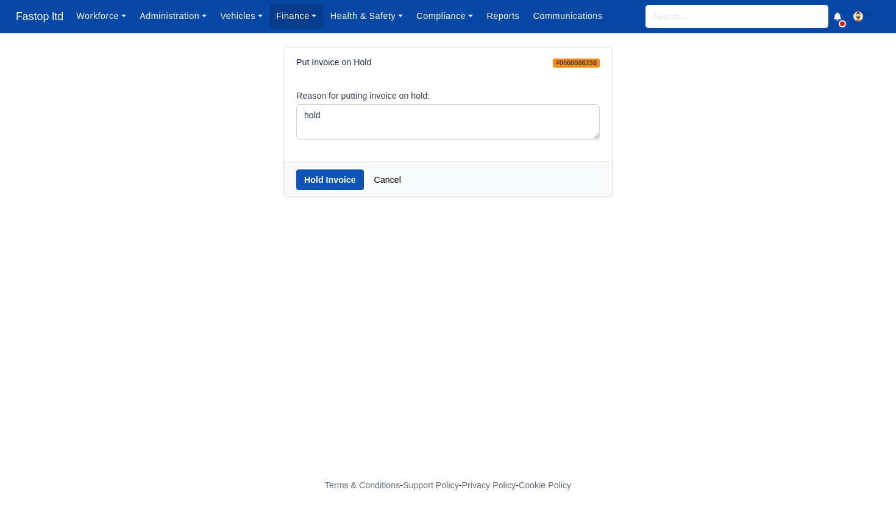
click at [307, 188] on button "Hold Invoice" at bounding box center [330, 180] width 68 height 21
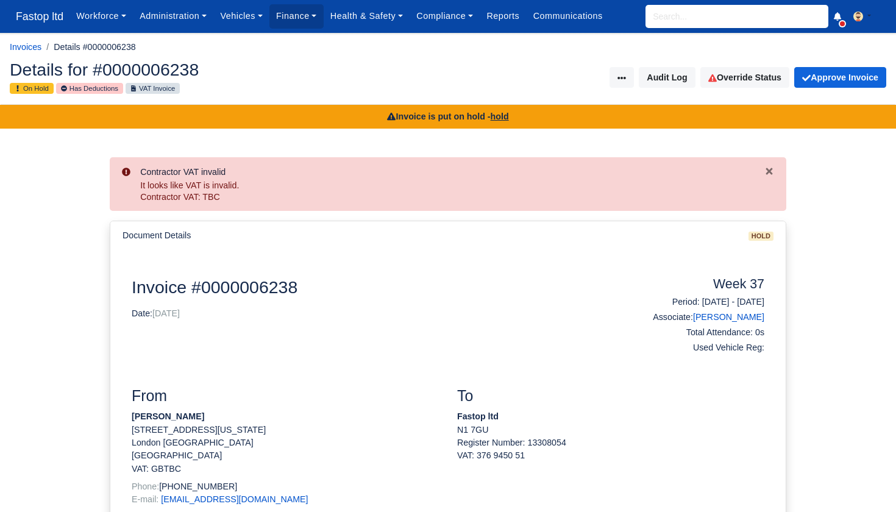
click at [682, 16] on input "search" at bounding box center [737, 16] width 183 height 23
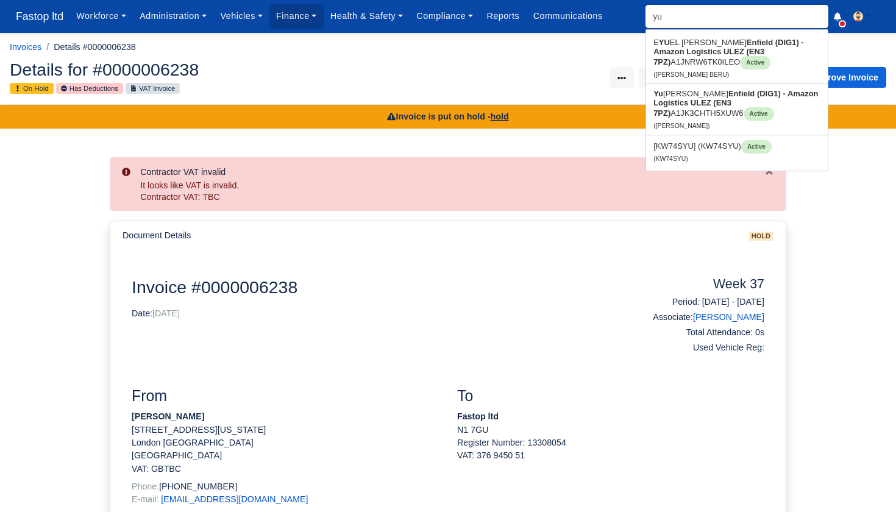
type input "yur"
type input "[PERSON_NAME]"
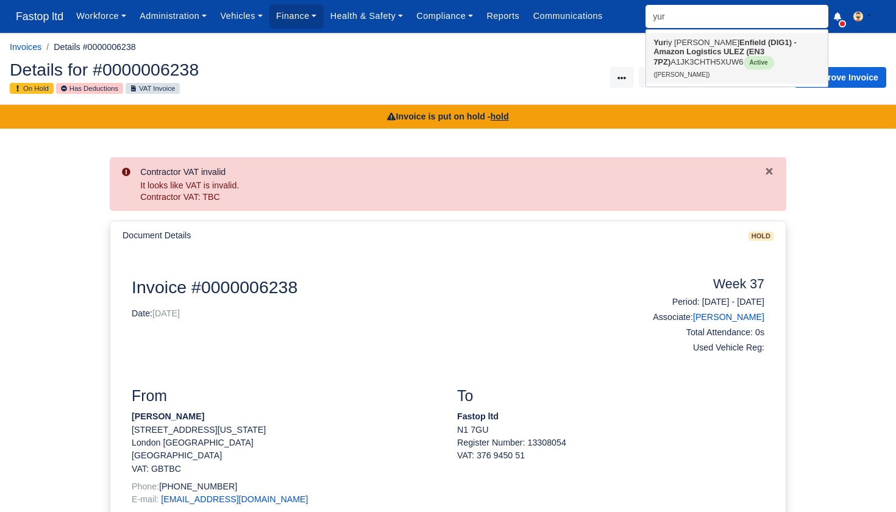
type input "your"
click at [684, 43] on link "Yur iy [PERSON_NAME] Enfield (DIG1) - Amazon Logistics ULEZ (EN3 7PZ) A1JK3CHTH…" at bounding box center [737, 58] width 182 height 51
type input "[PERSON_NAME]"
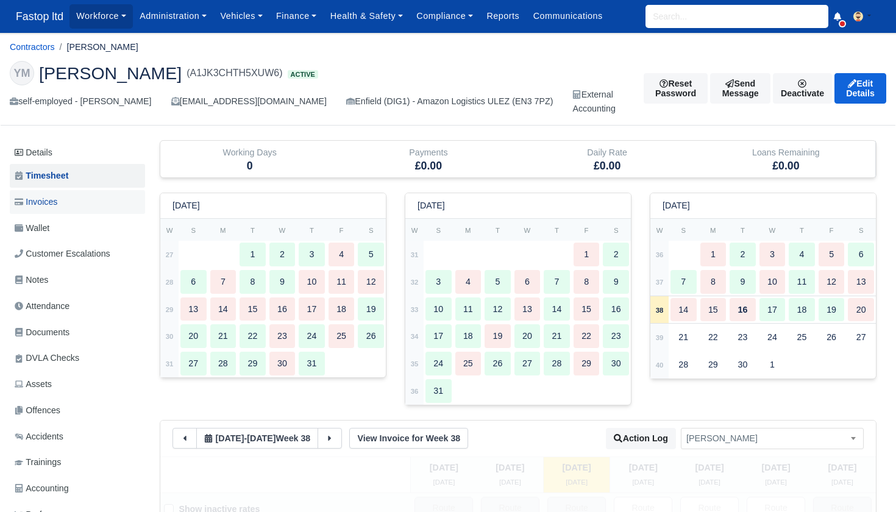
click at [49, 199] on span "Invoices" at bounding box center [36, 202] width 43 height 14
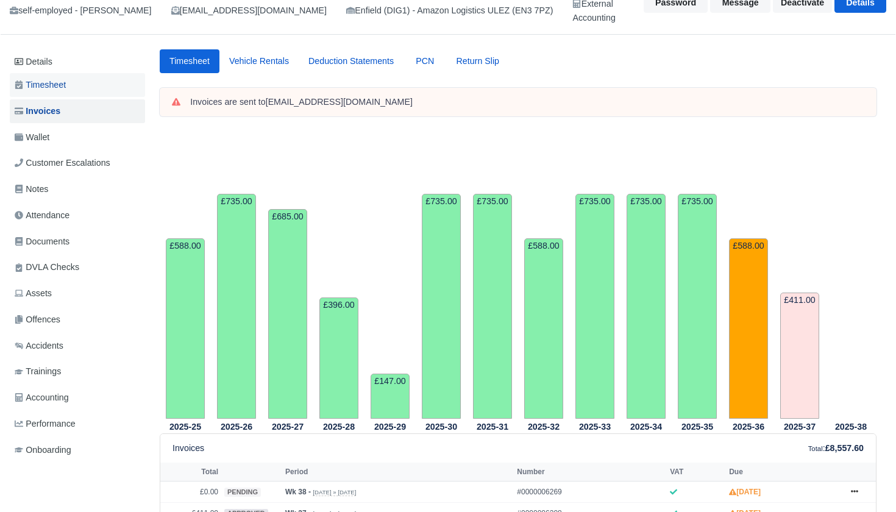
scroll to position [90, 0]
click at [55, 66] on link "Details" at bounding box center [77, 62] width 135 height 23
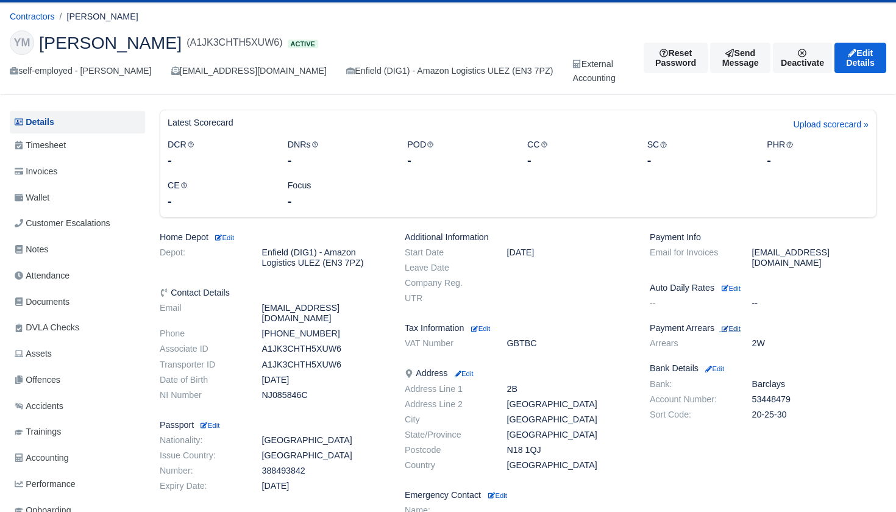
scroll to position [31, 0]
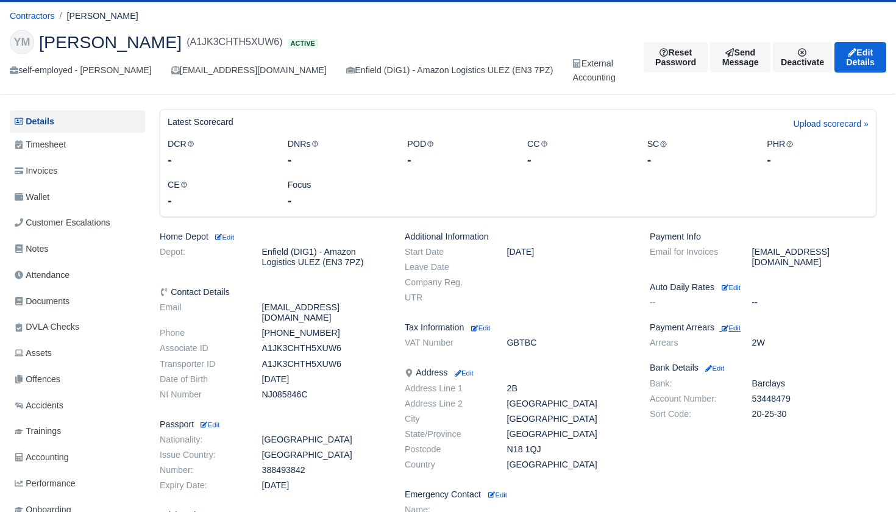
click at [734, 323] on link "Edit" at bounding box center [729, 328] width 21 height 10
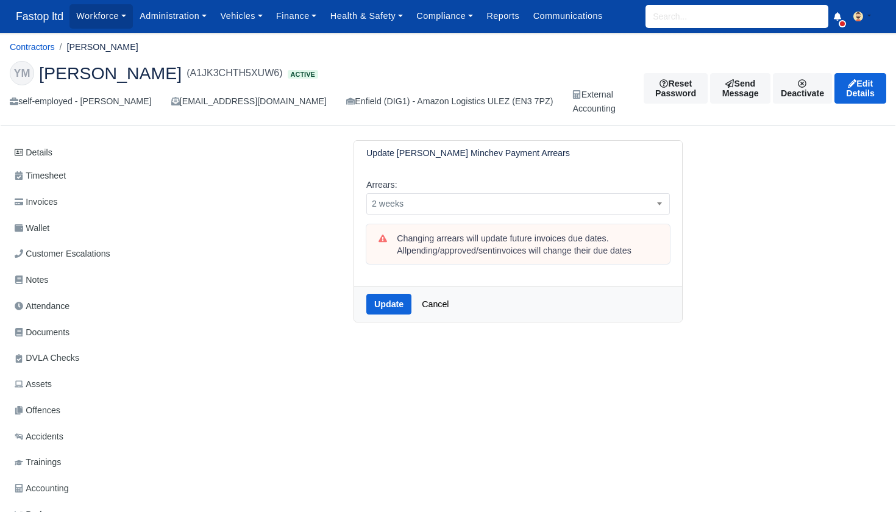
drag, startPoint x: 0, startPoint y: 0, endPoint x: 738, endPoint y: 310, distance: 801.0
click at [738, 310] on div "Update [PERSON_NAME] Minchev Payment Arrears Arrears: -- 1 week 2 weeks 3 weeks…" at bounding box center [518, 231] width 695 height 182
click at [557, 203] on span "2 weeks" at bounding box center [518, 203] width 302 height 15
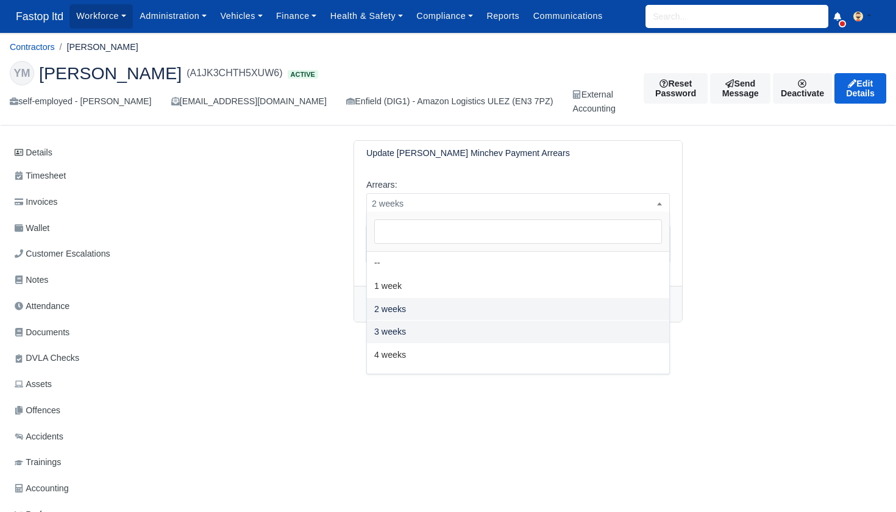
select select "3W"
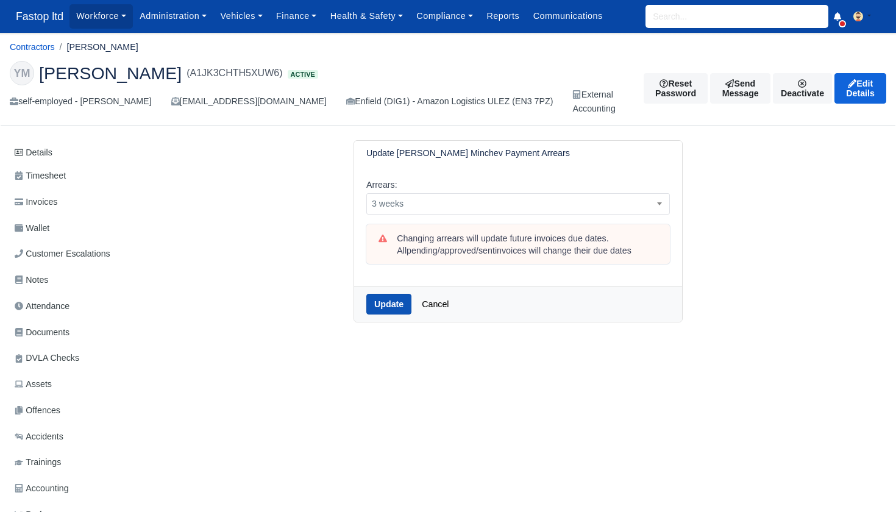
click at [388, 303] on button "Update" at bounding box center [388, 304] width 45 height 21
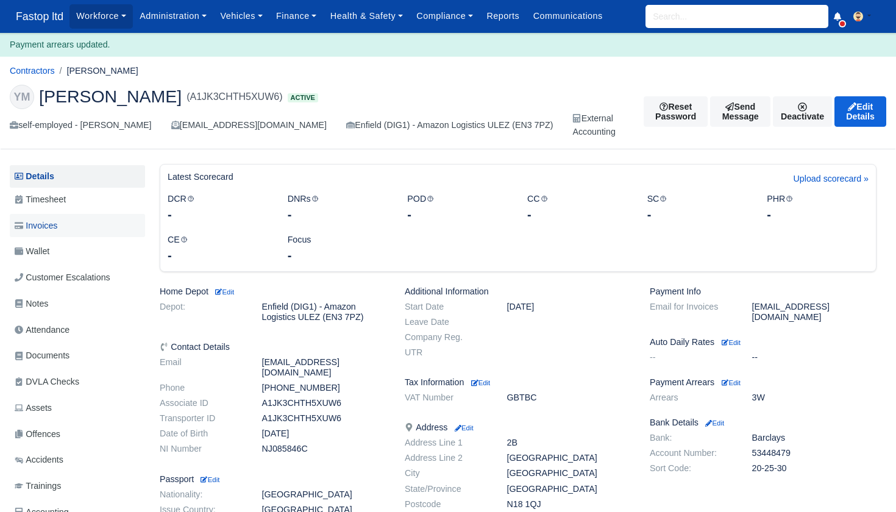
click at [50, 220] on span "Invoices" at bounding box center [36, 226] width 43 height 14
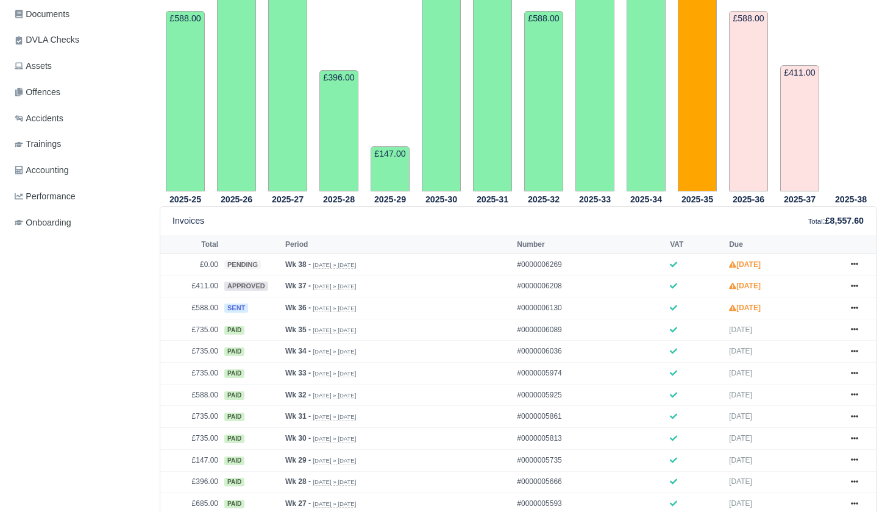
scroll to position [437, 0]
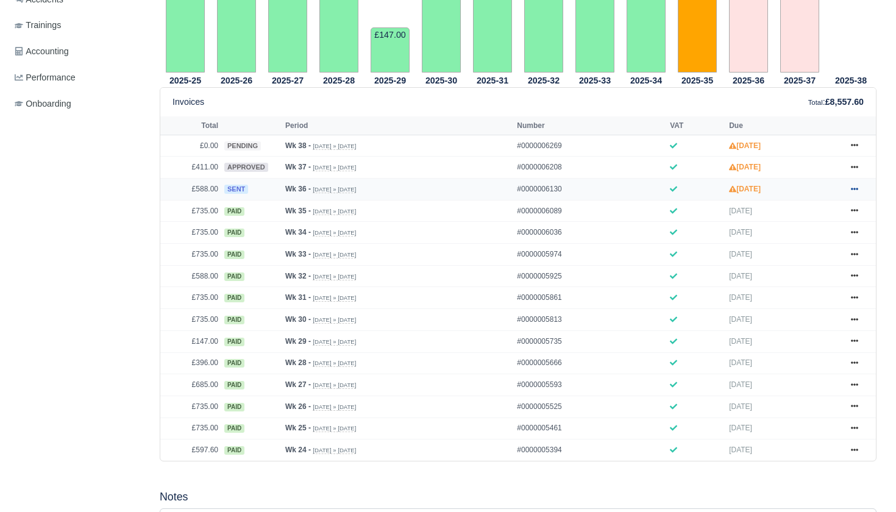
click at [856, 193] on icon at bounding box center [854, 188] width 7 height 7
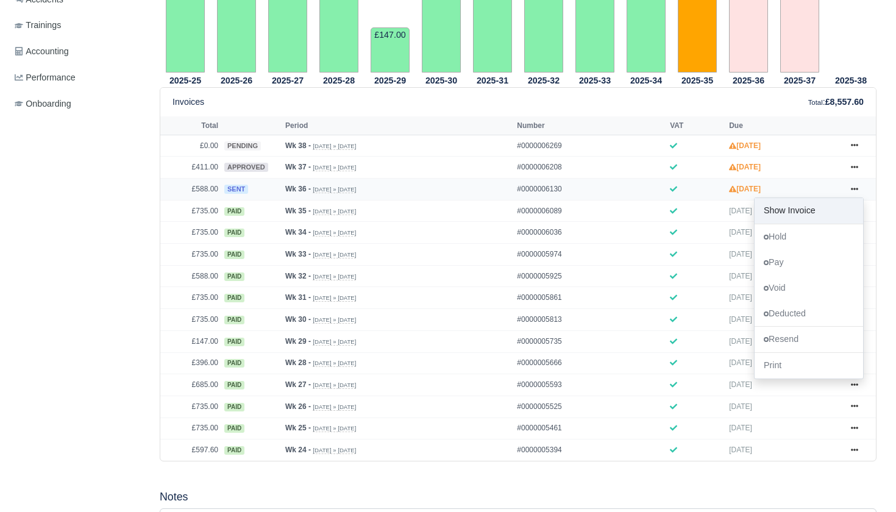
click at [797, 224] on link "Show Invoice" at bounding box center [809, 211] width 109 height 26
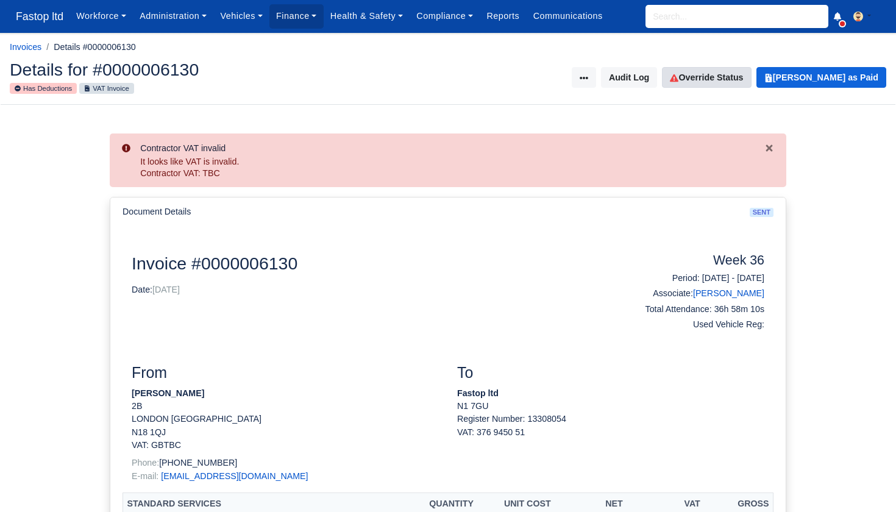
click at [729, 82] on link "Override Status" at bounding box center [706, 77] width 89 height 21
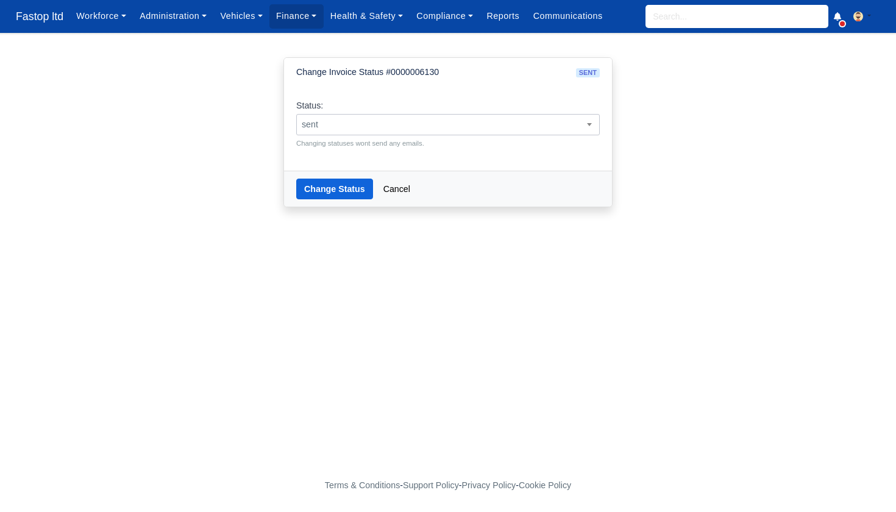
drag, startPoint x: 516, startPoint y: 126, endPoint x: 510, endPoint y: 131, distance: 7.8
click at [516, 126] on span "sent" at bounding box center [448, 124] width 302 height 15
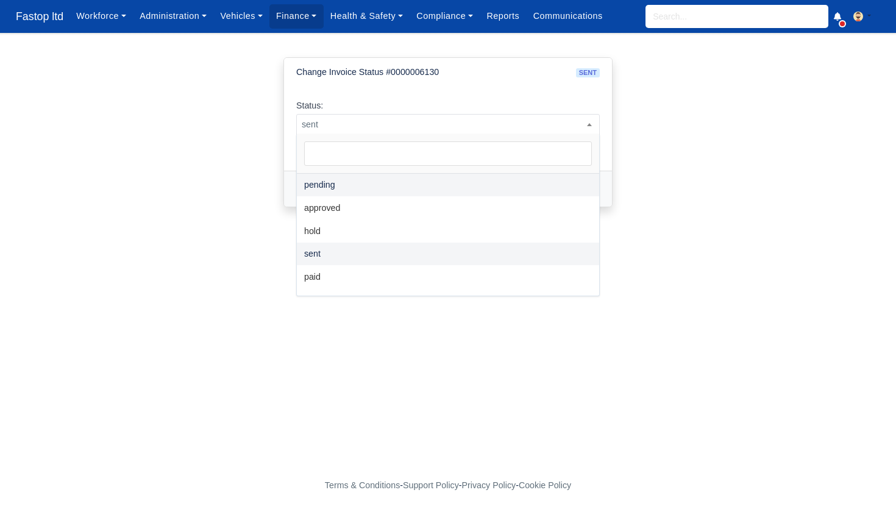
select select "pending"
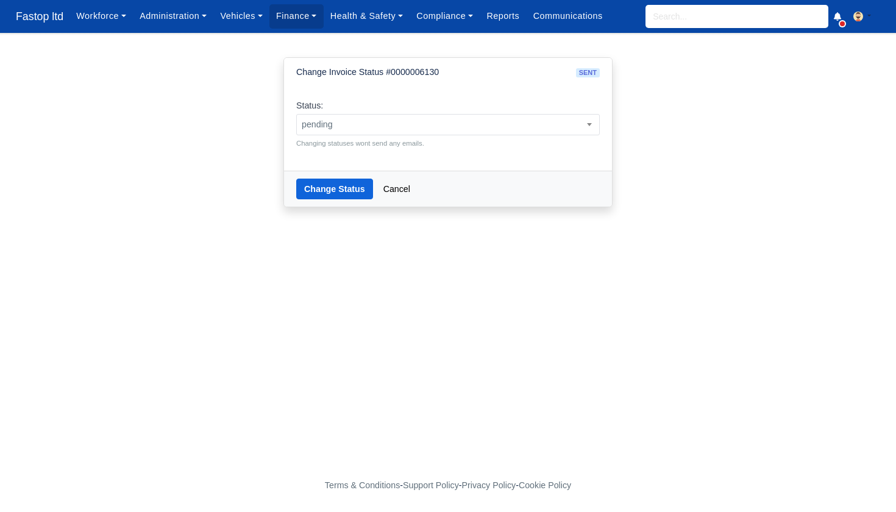
drag, startPoint x: 334, startPoint y: 190, endPoint x: 348, endPoint y: 198, distance: 15.9
click at [334, 190] on button "Change Status" at bounding box center [334, 189] width 77 height 21
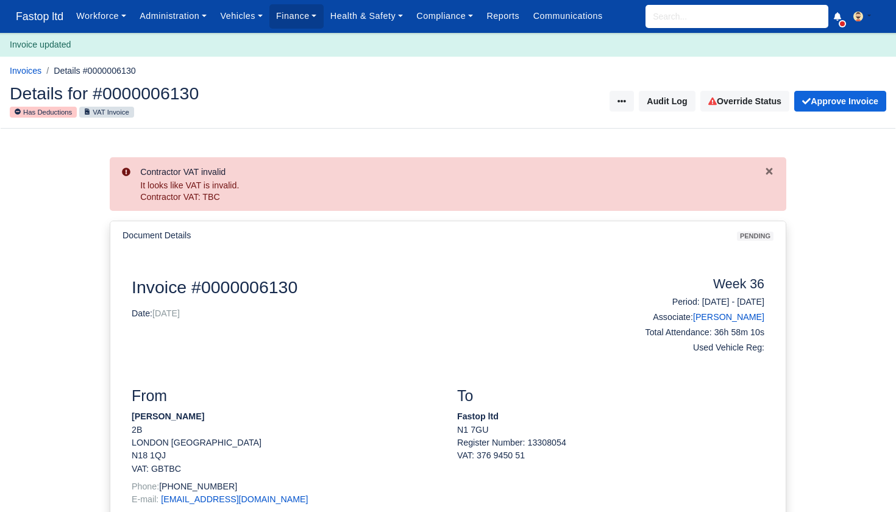
click at [698, 19] on input "search" at bounding box center [737, 16] width 183 height 23
type input "t"
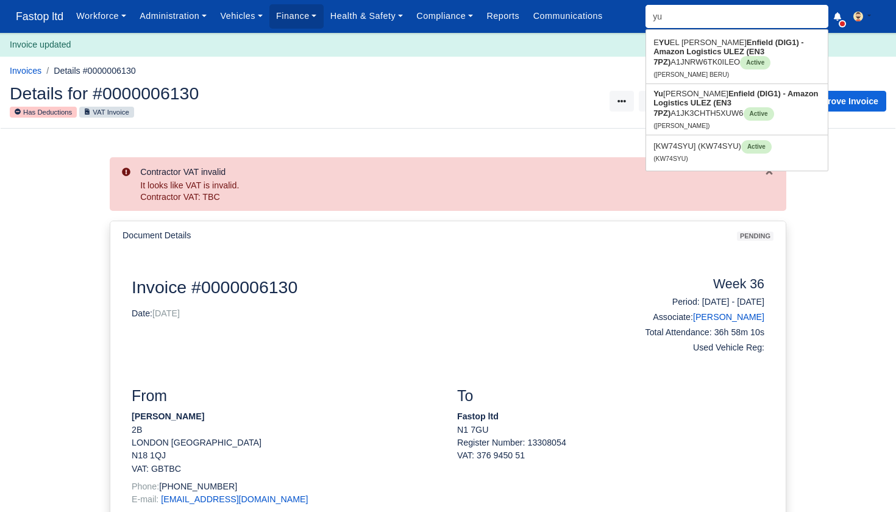
type input "yur"
type input "[PERSON_NAME]"
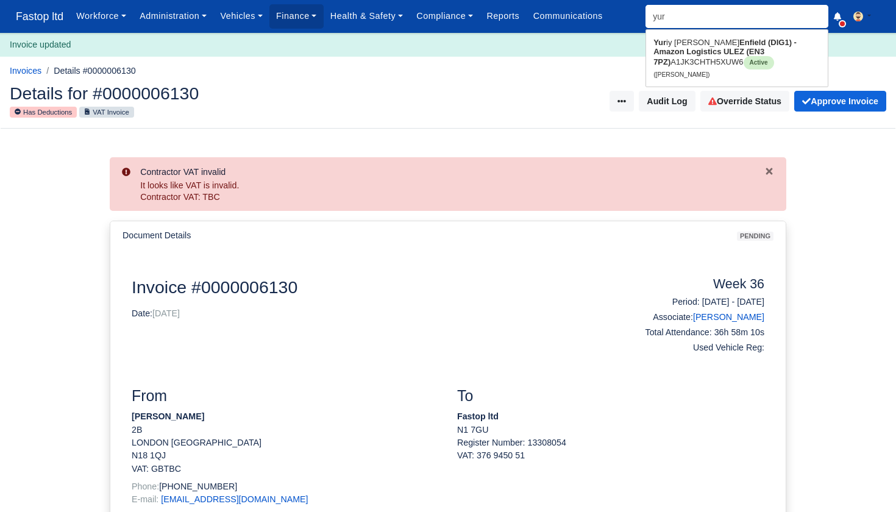
type input "[PERSON_NAME]"
drag, startPoint x: 673, startPoint y: 37, endPoint x: 680, endPoint y: 51, distance: 16.1
click at [680, 51] on strong "Enfield (DIG1) - Amazon Logistics ULEZ (EN3 7PZ)" at bounding box center [736, 52] width 164 height 29
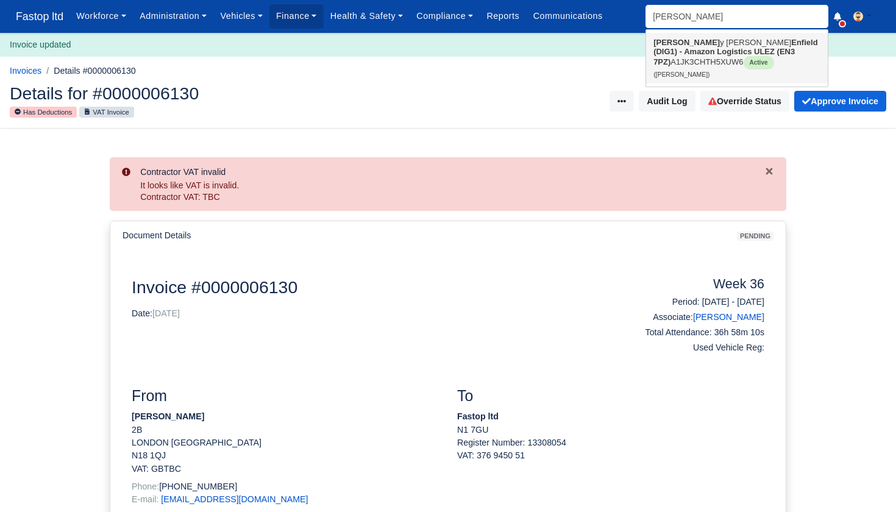
type input "[PERSON_NAME]"
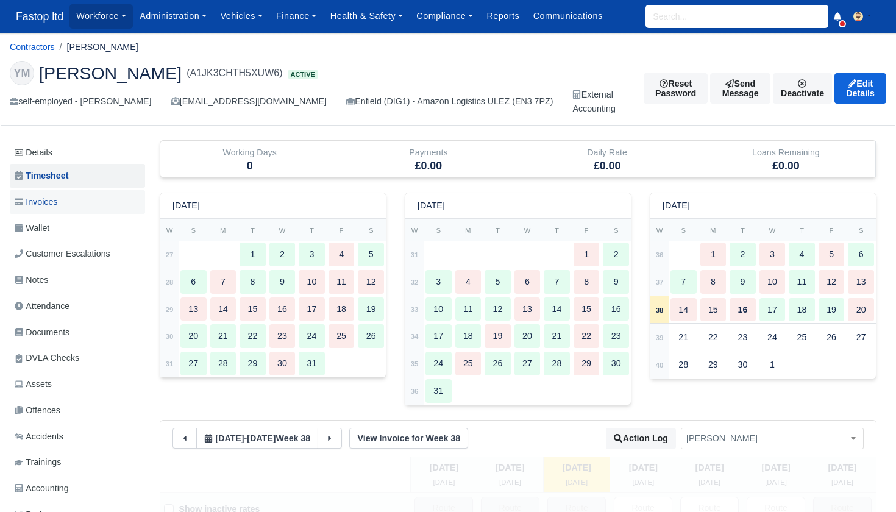
click at [57, 200] on span "Invoices" at bounding box center [36, 202] width 43 height 14
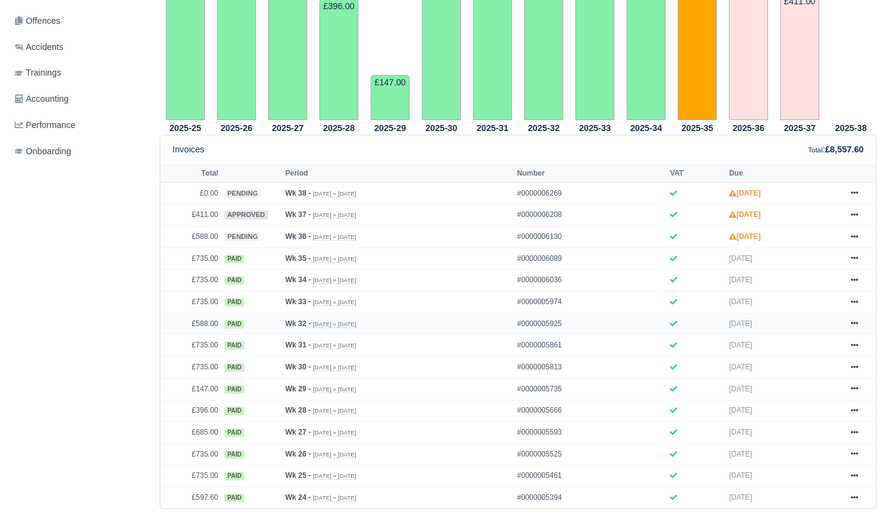
scroll to position [395, 0]
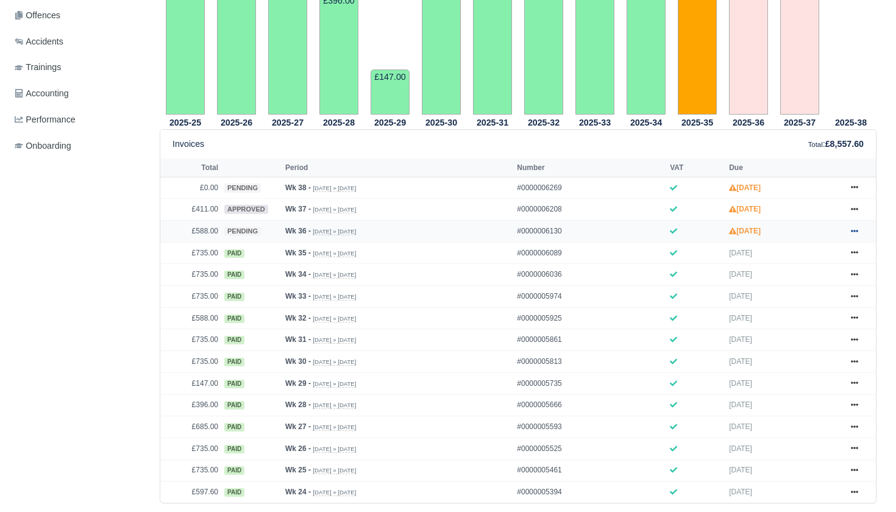
click at [859, 239] on link at bounding box center [855, 231] width 18 height 15
click at [803, 318] on link "Hold" at bounding box center [809, 305] width 109 height 26
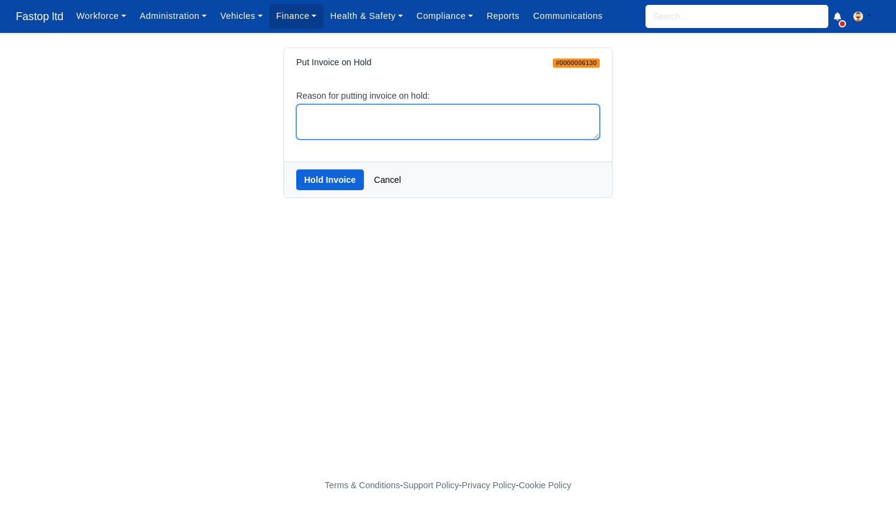
click at [327, 107] on textarea "Reason for putting invoice on hold:" at bounding box center [448, 122] width 304 height 36
type textarea "hold"
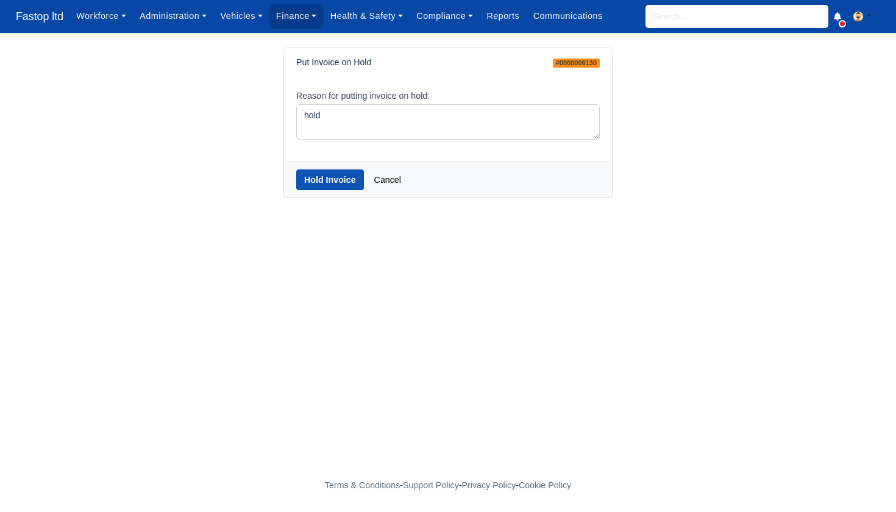
click at [320, 180] on button "Hold Invoice" at bounding box center [330, 180] width 68 height 21
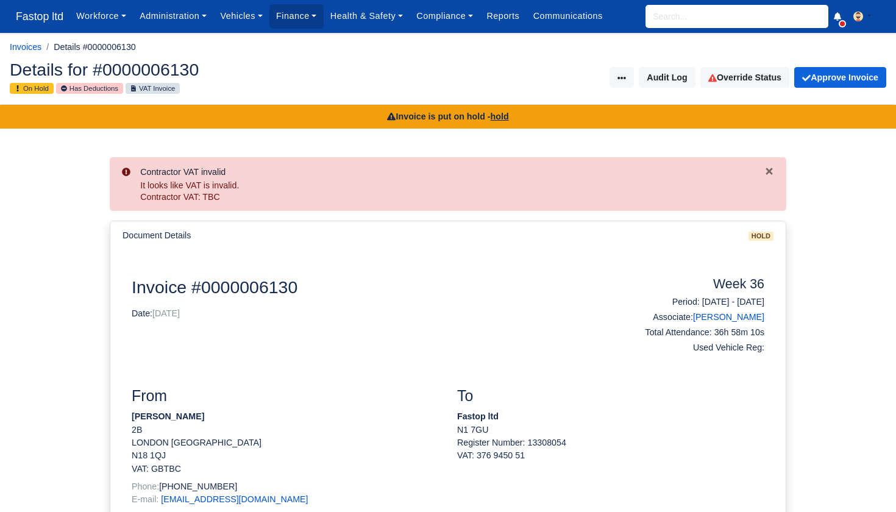
click at [682, 27] on input "search" at bounding box center [737, 16] width 183 height 23
type input "yur"
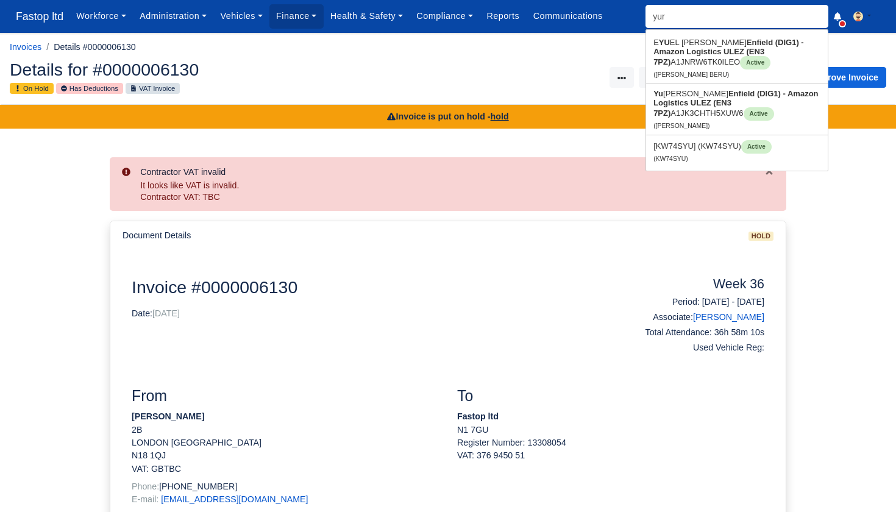
type input "yuriy Rumenov Minchev"
type input "yuri"
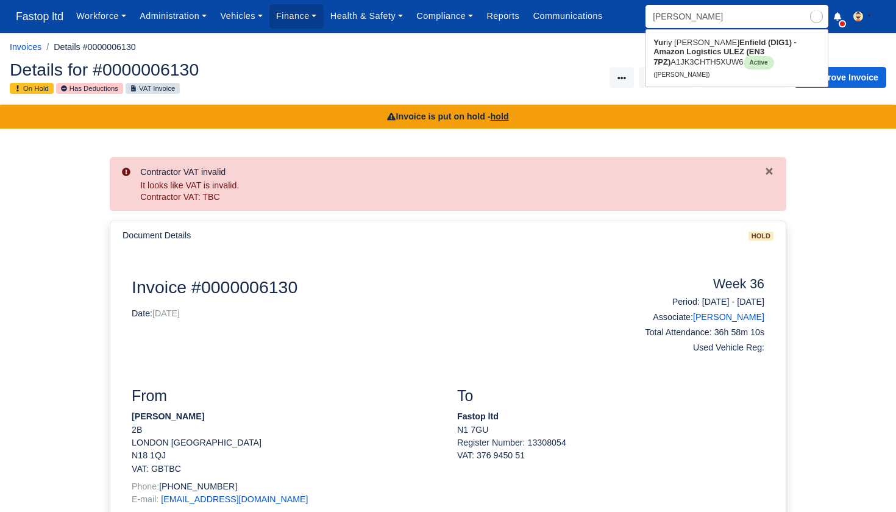
type input "yuriy Rumenov Minchev"
type input "Yuri"
drag, startPoint x: 677, startPoint y: 38, endPoint x: 690, endPoint y: 59, distance: 24.4
click at [690, 56] on strong "Enfield (DIG1) - Amazon Logistics ULEZ (EN3 7PZ)" at bounding box center [736, 52] width 164 height 29
type input "Yuriy Rumenov Minchev"
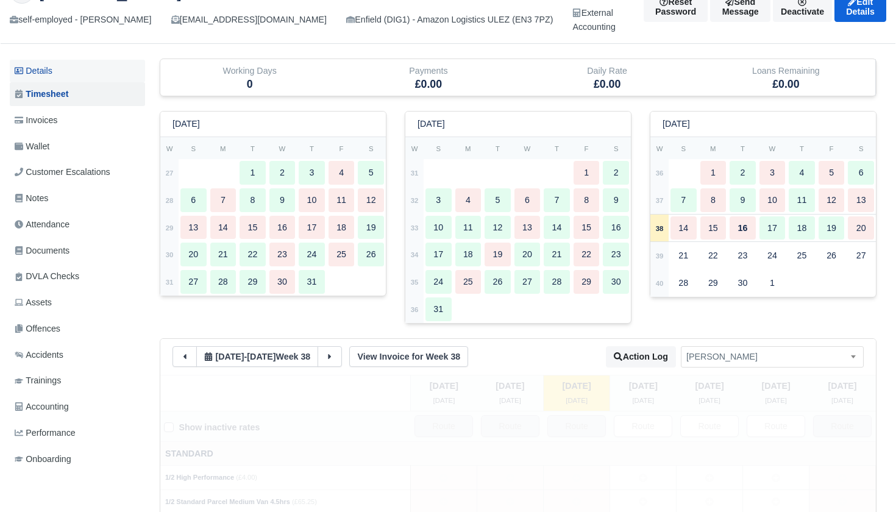
scroll to position [74, 0]
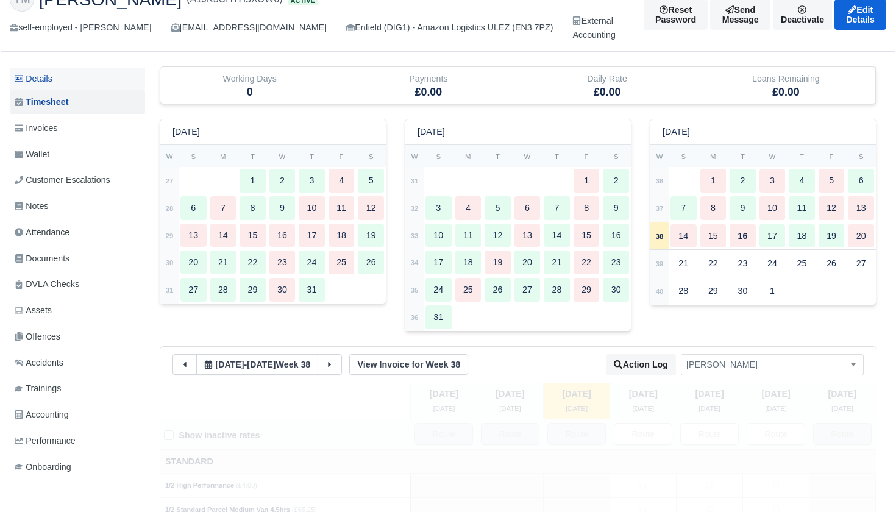
click at [52, 83] on link "Details" at bounding box center [77, 79] width 135 height 23
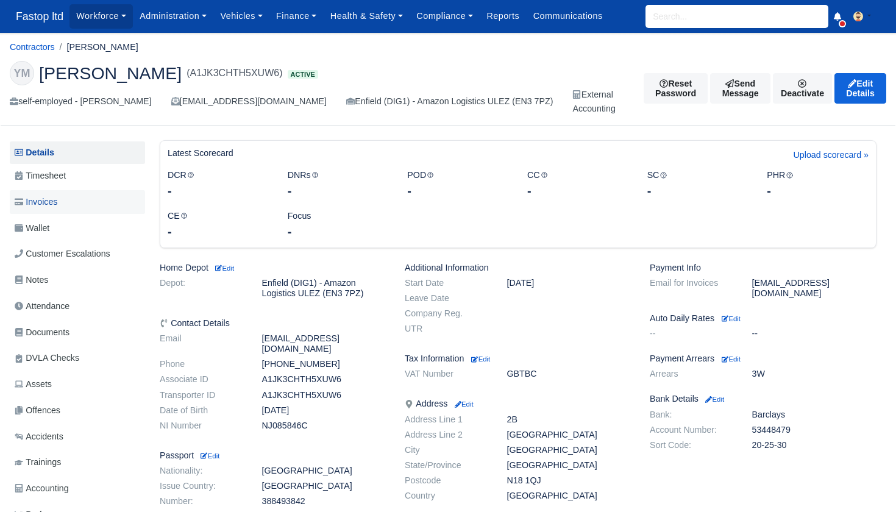
click at [45, 199] on span "Invoices" at bounding box center [36, 202] width 43 height 14
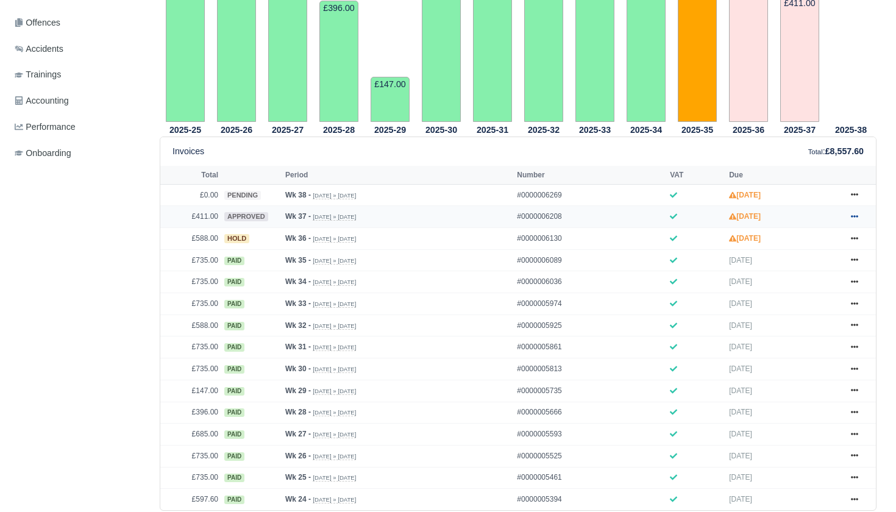
scroll to position [388, 1]
click at [855, 220] on icon at bounding box center [854, 216] width 7 height 7
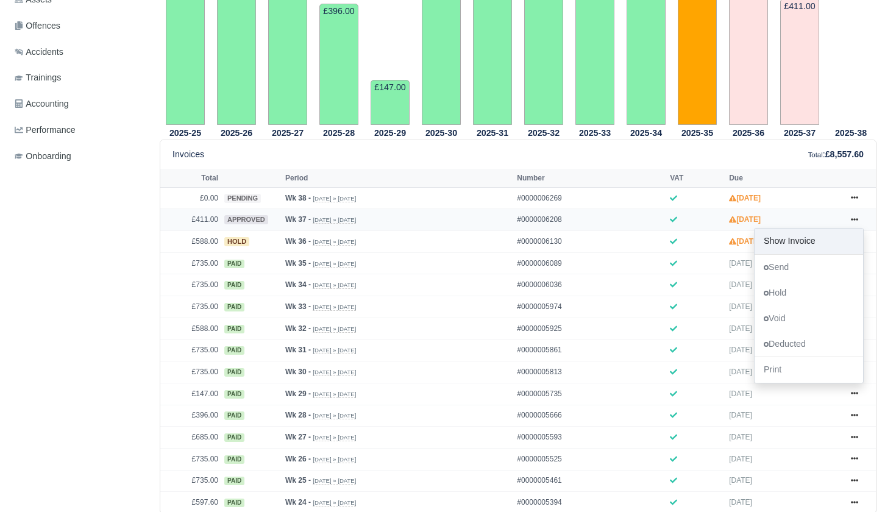
scroll to position [384, 0]
click at [794, 307] on link "Hold" at bounding box center [809, 294] width 109 height 26
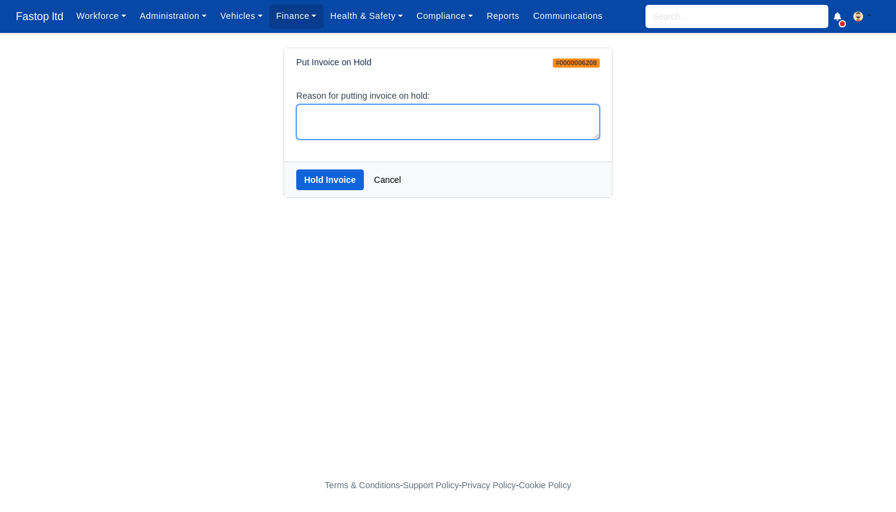
click at [399, 130] on textarea "Reason for putting invoice on hold:" at bounding box center [448, 122] width 304 height 36
type textarea "hold"
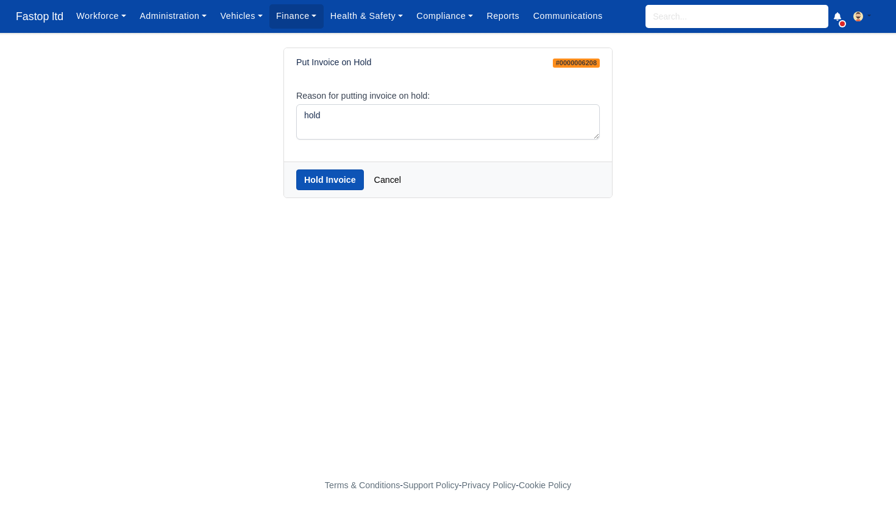
click at [349, 179] on button "Hold Invoice" at bounding box center [330, 180] width 68 height 21
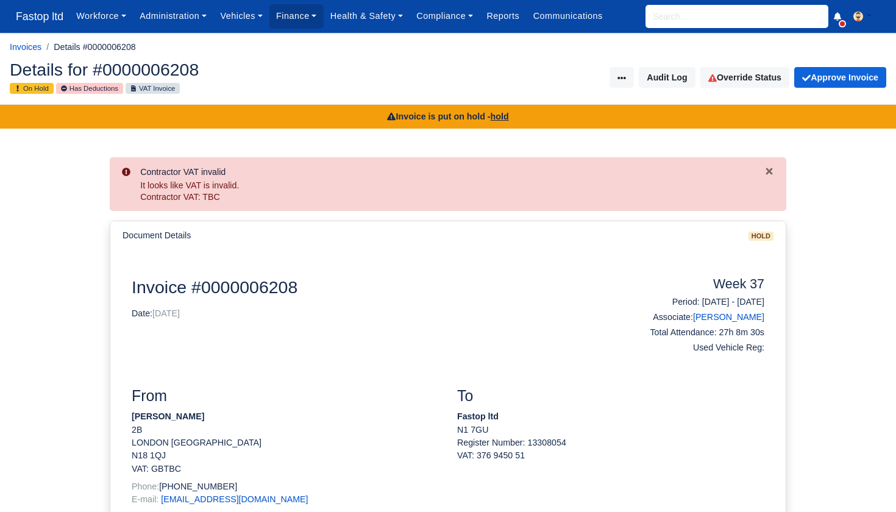
click at [674, 13] on input "search" at bounding box center [737, 16] width 183 height 23
type input "yur"
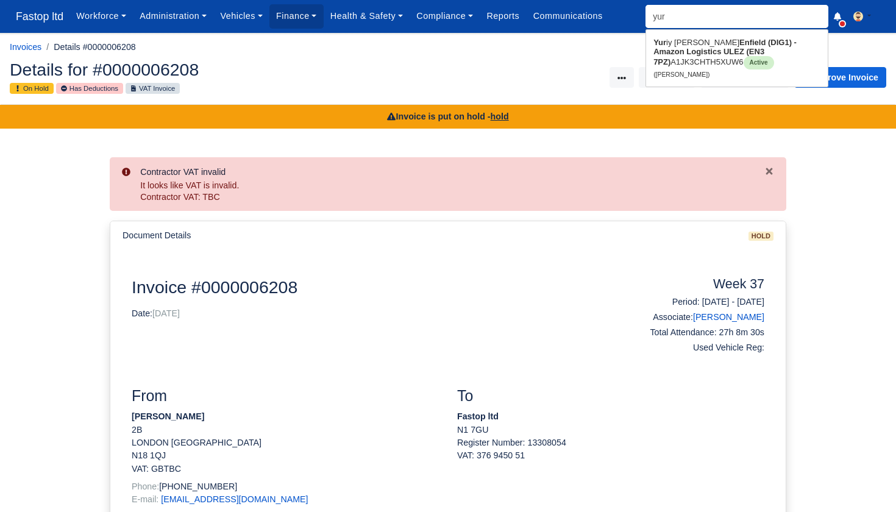
type input "[PERSON_NAME]"
drag, startPoint x: 673, startPoint y: 40, endPoint x: 676, endPoint y: 61, distance: 21.0
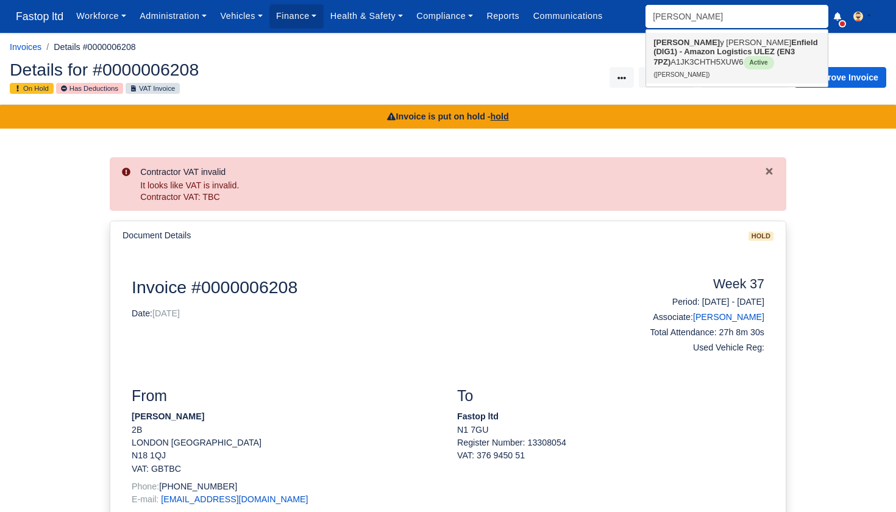
click at [677, 51] on strong "Enfield (DIG1) - Amazon Logistics ULEZ (EN3 7PZ)" at bounding box center [736, 52] width 164 height 29
type input "[PERSON_NAME]"
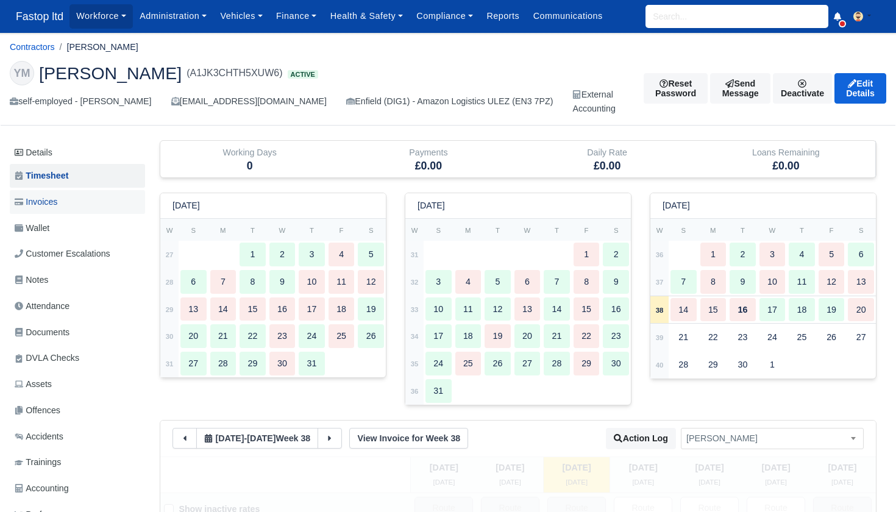
click at [63, 203] on link "Invoices" at bounding box center [77, 202] width 135 height 24
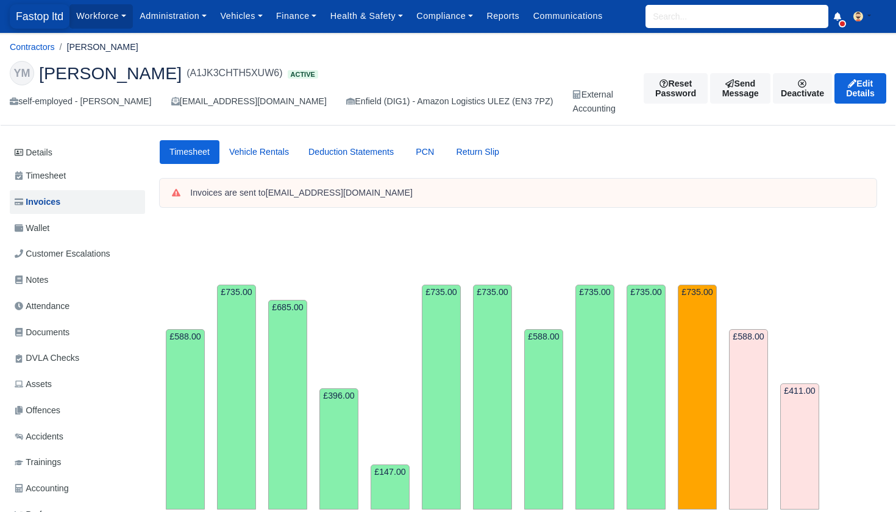
click at [48, 18] on span "Fastop ltd" at bounding box center [40, 16] width 60 height 24
